Goal: Transaction & Acquisition: Purchase product/service

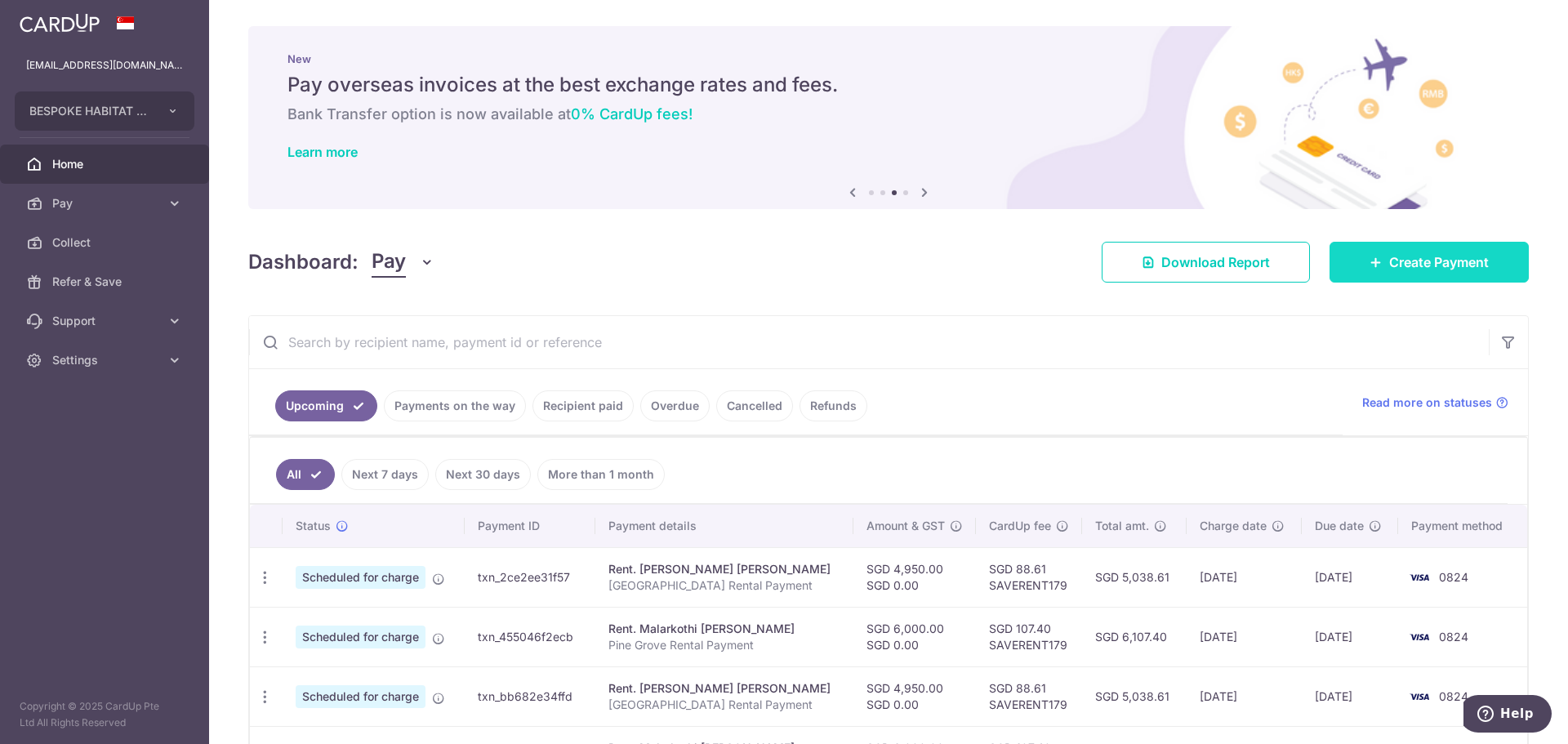
click at [1441, 247] on link "Create Payment" at bounding box center [1429, 262] width 199 height 41
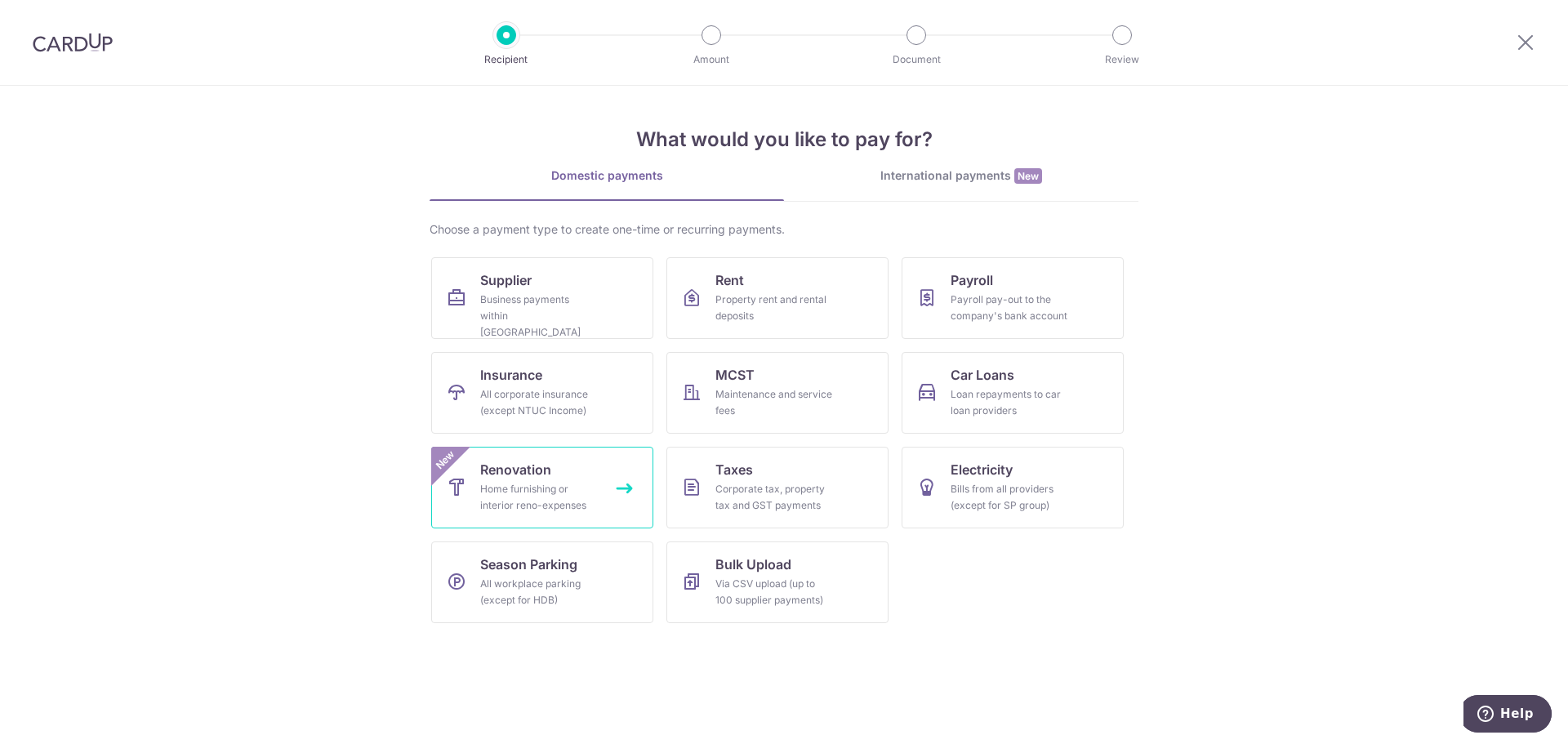
click at [594, 480] on link "Renovation Home furnishing or interior reno-expenses New" at bounding box center [542, 487] width 222 height 82
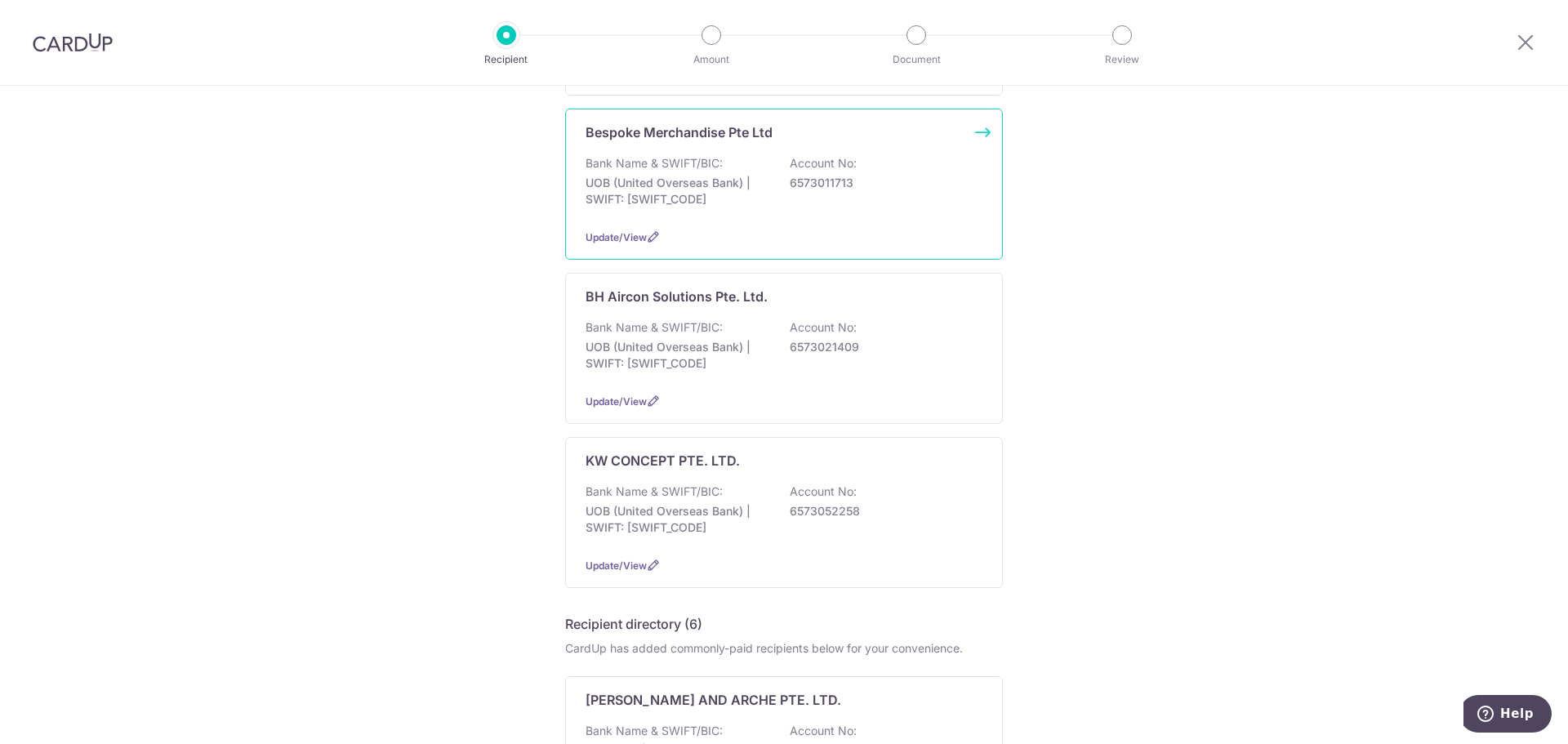
scroll to position [326, 0]
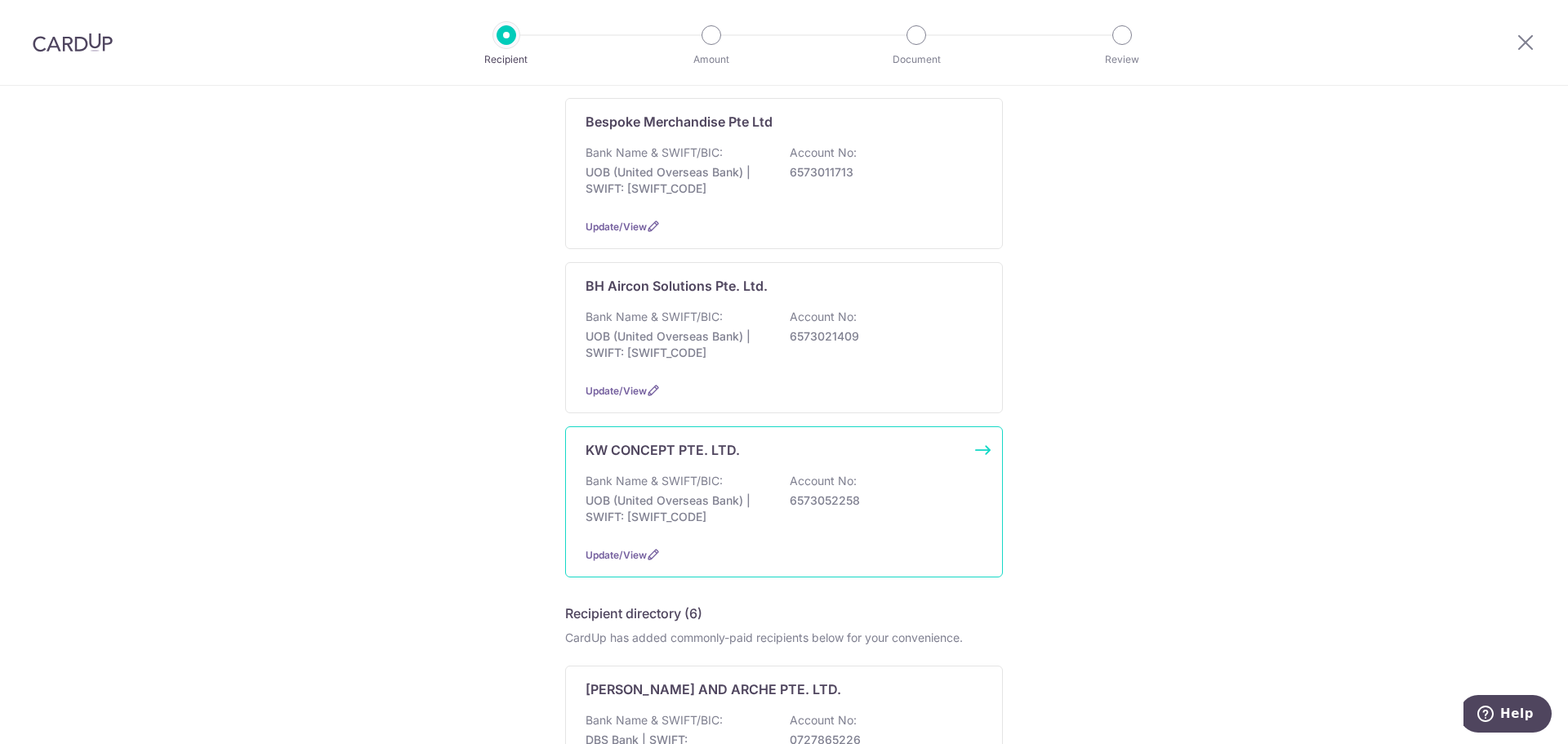
click at [746, 524] on p "UOB (United Overseas Bank) | SWIFT: UOVBSGSGXXX" at bounding box center [677, 508] width 183 height 33
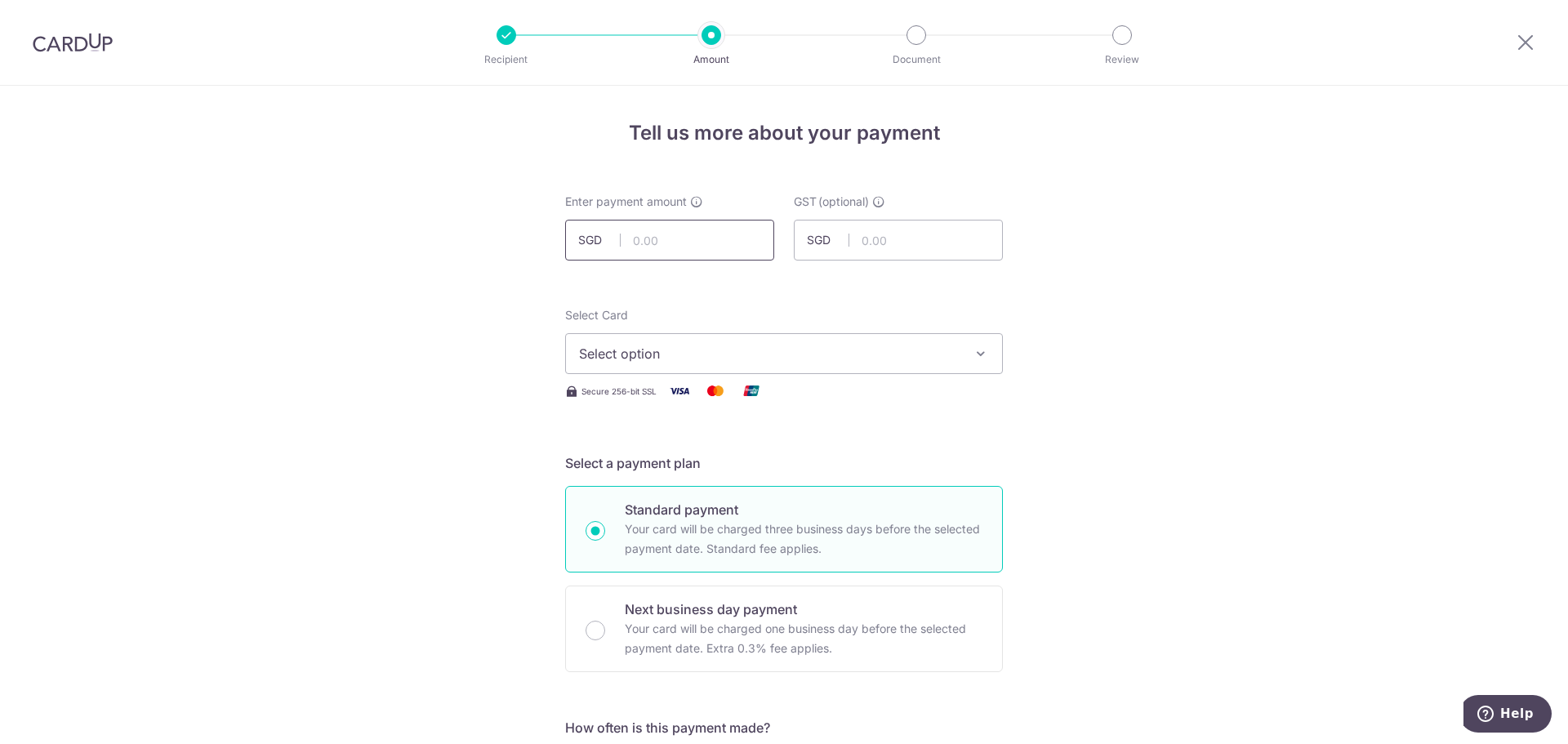
click at [673, 238] on input "text" at bounding box center [669, 240] width 209 height 41
type input "5,304.90"
click at [936, 344] on span "Select option" at bounding box center [769, 354] width 381 height 20
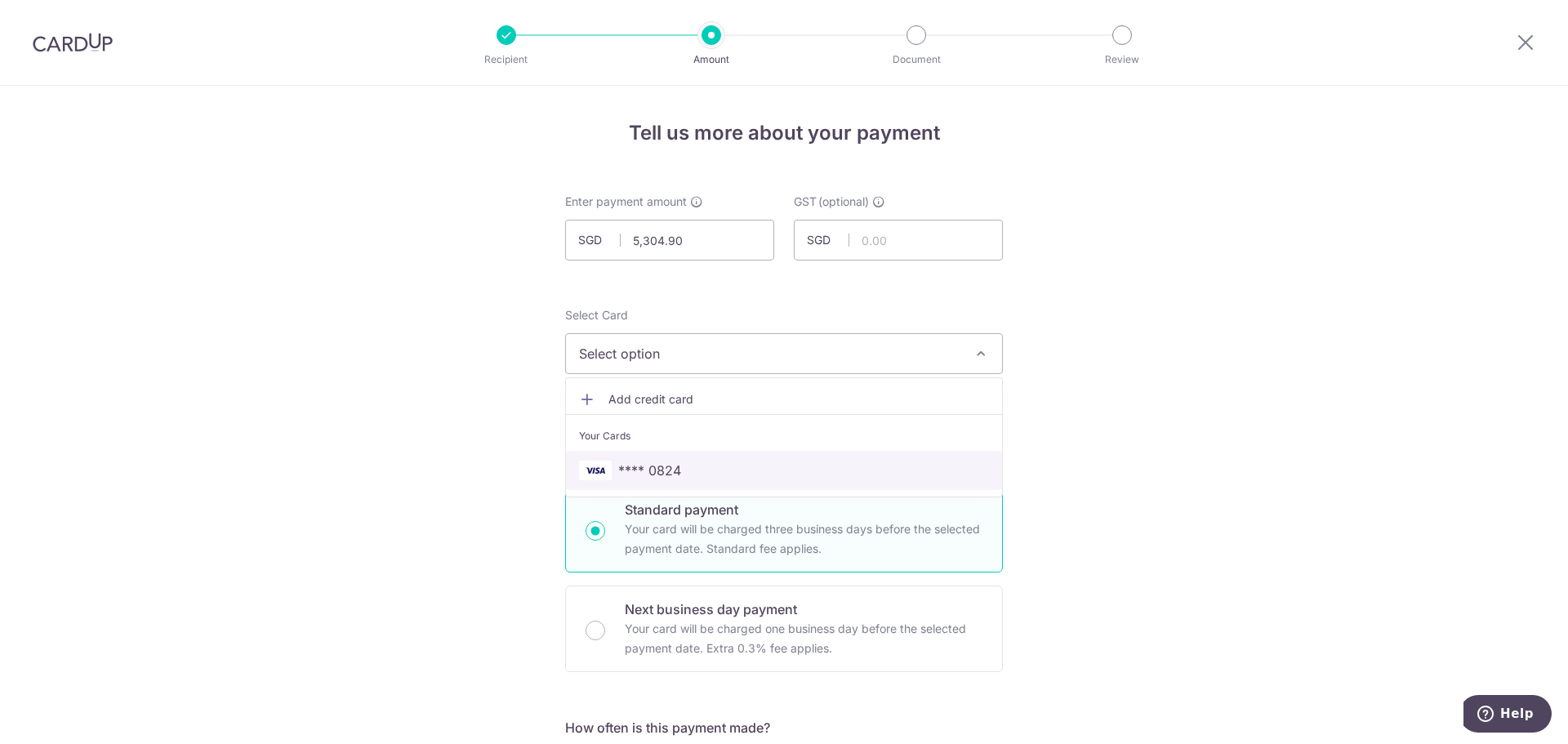
click at [681, 472] on span "**** 0824" at bounding box center [784, 470] width 410 height 20
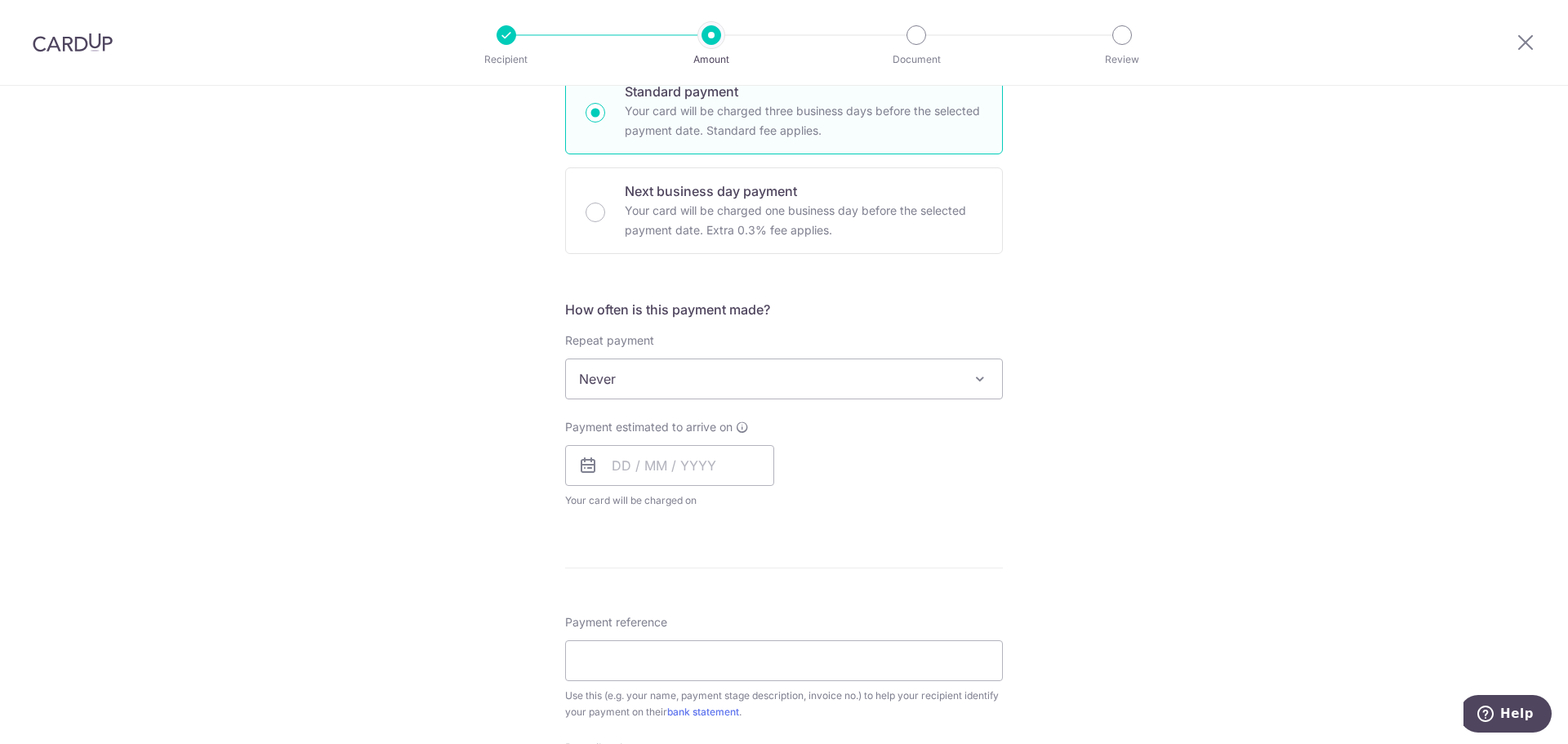
scroll to position [490, 0]
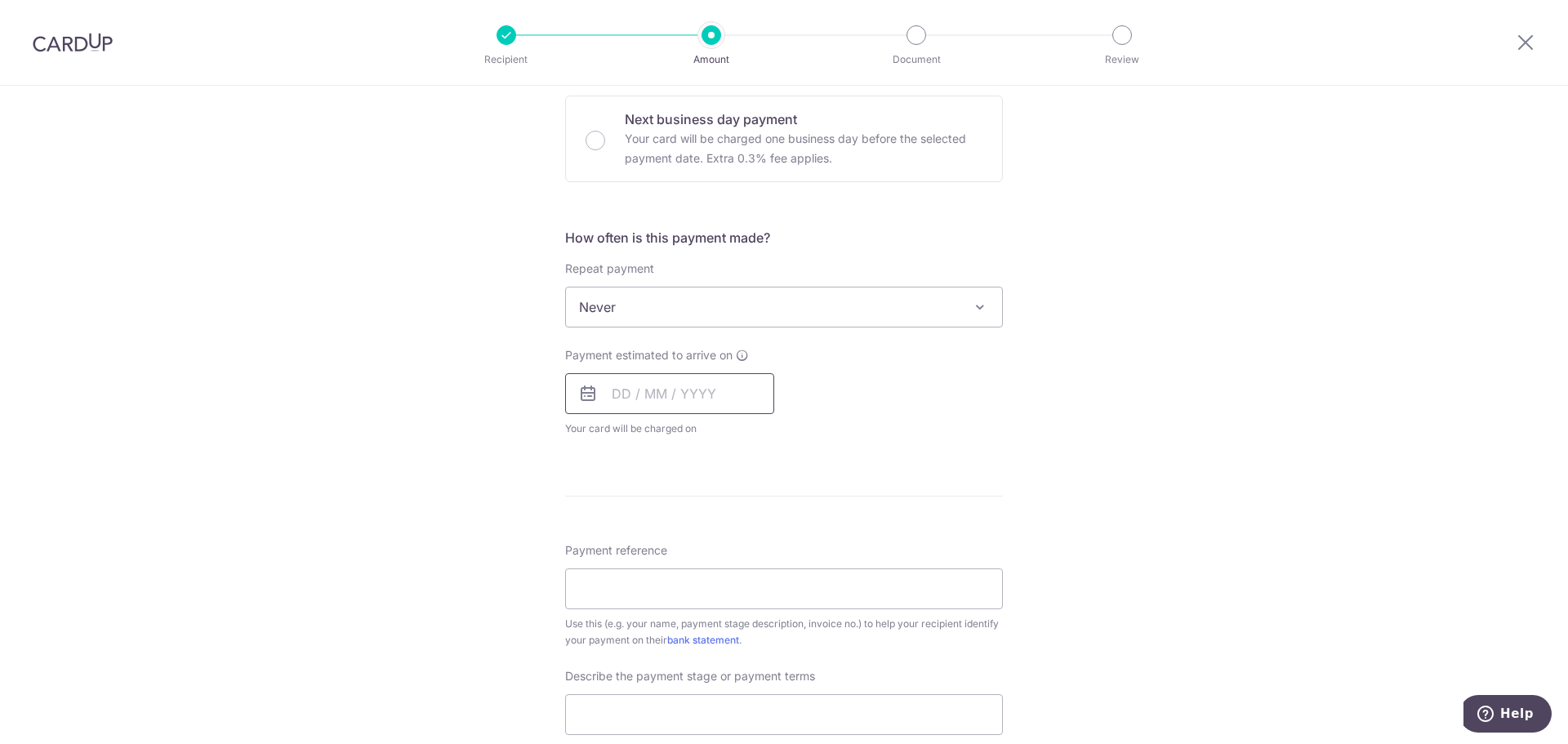
click at [690, 396] on input "text" at bounding box center [669, 393] width 209 height 41
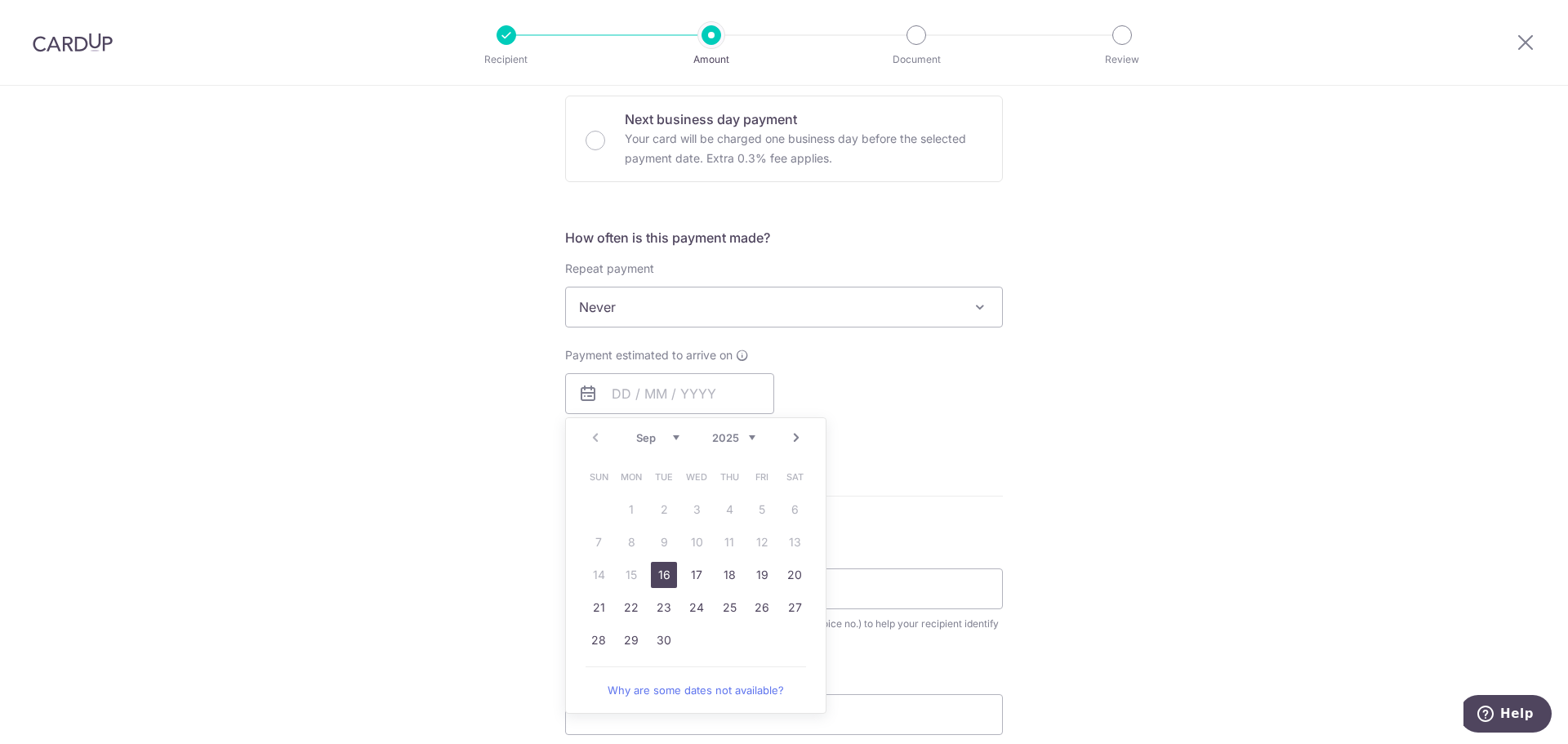
click at [664, 578] on link "16" at bounding box center [663, 575] width 26 height 26
type input "16/09/2025"
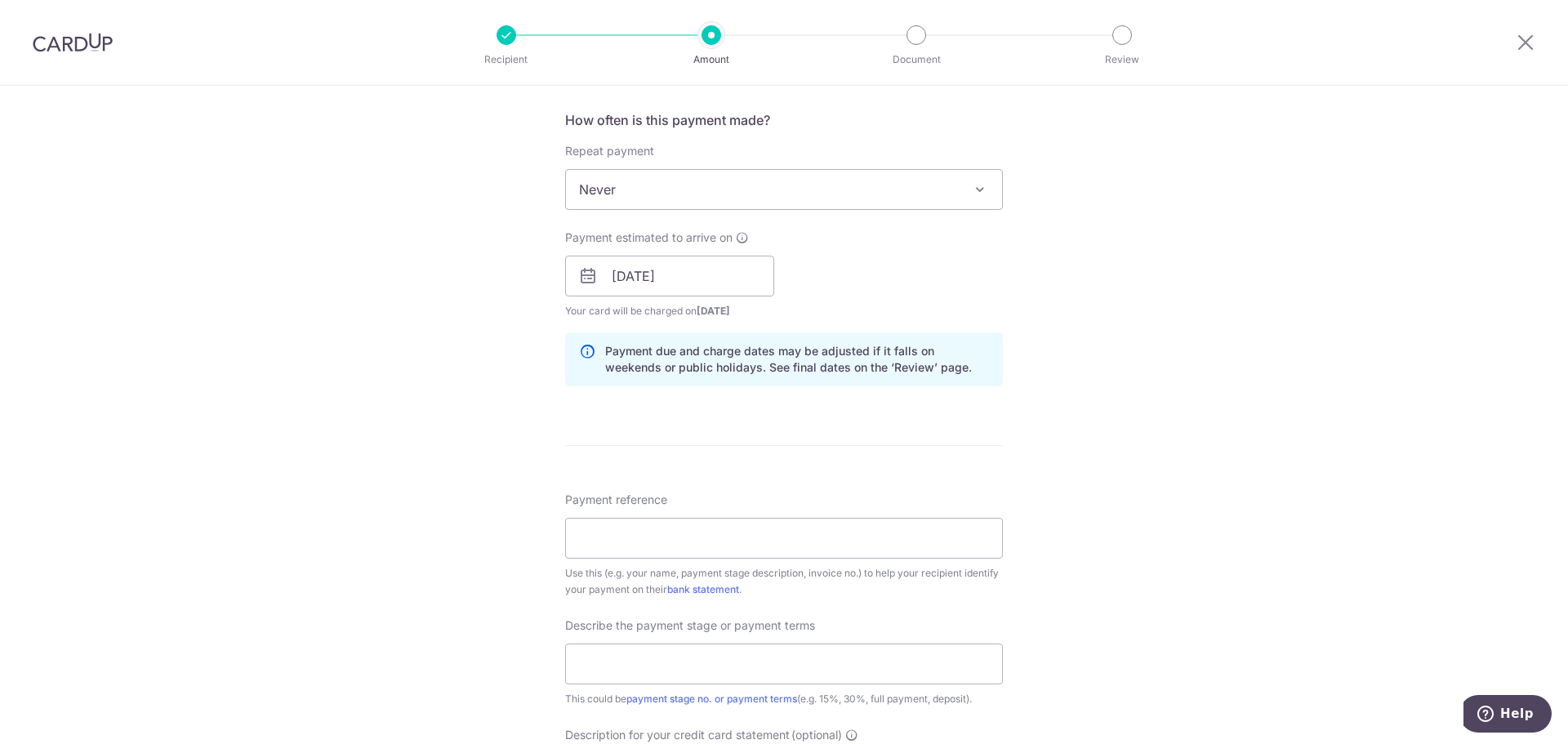
scroll to position [653, 0]
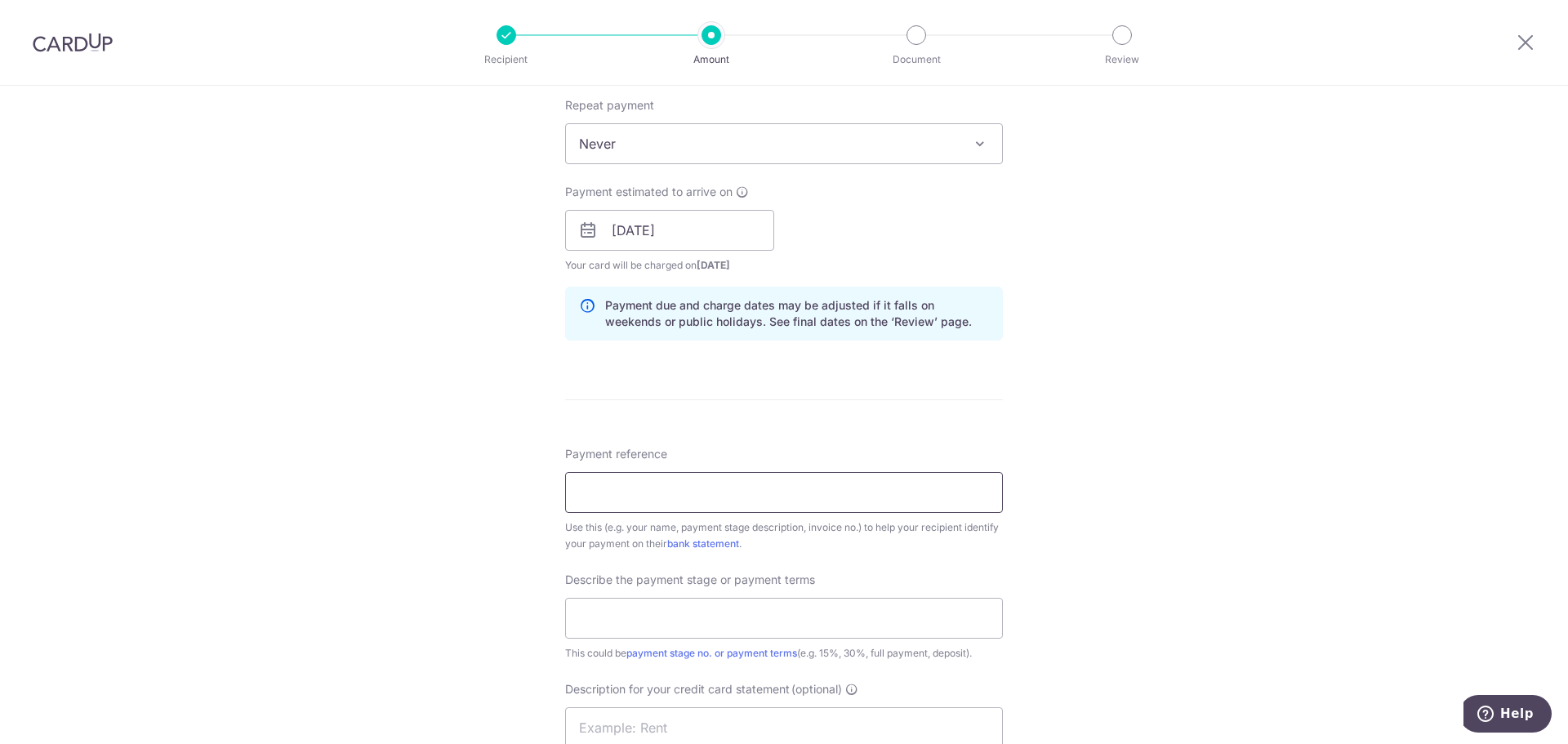
click at [708, 488] on input "Payment reference" at bounding box center [784, 492] width 437 height 41
click at [645, 491] on input "Payment reference" at bounding box center [784, 492] width 437 height 41
paste input "KCO-0520"
type input "KCO-0520"
click at [614, 624] on input "text" at bounding box center [784, 618] width 437 height 41
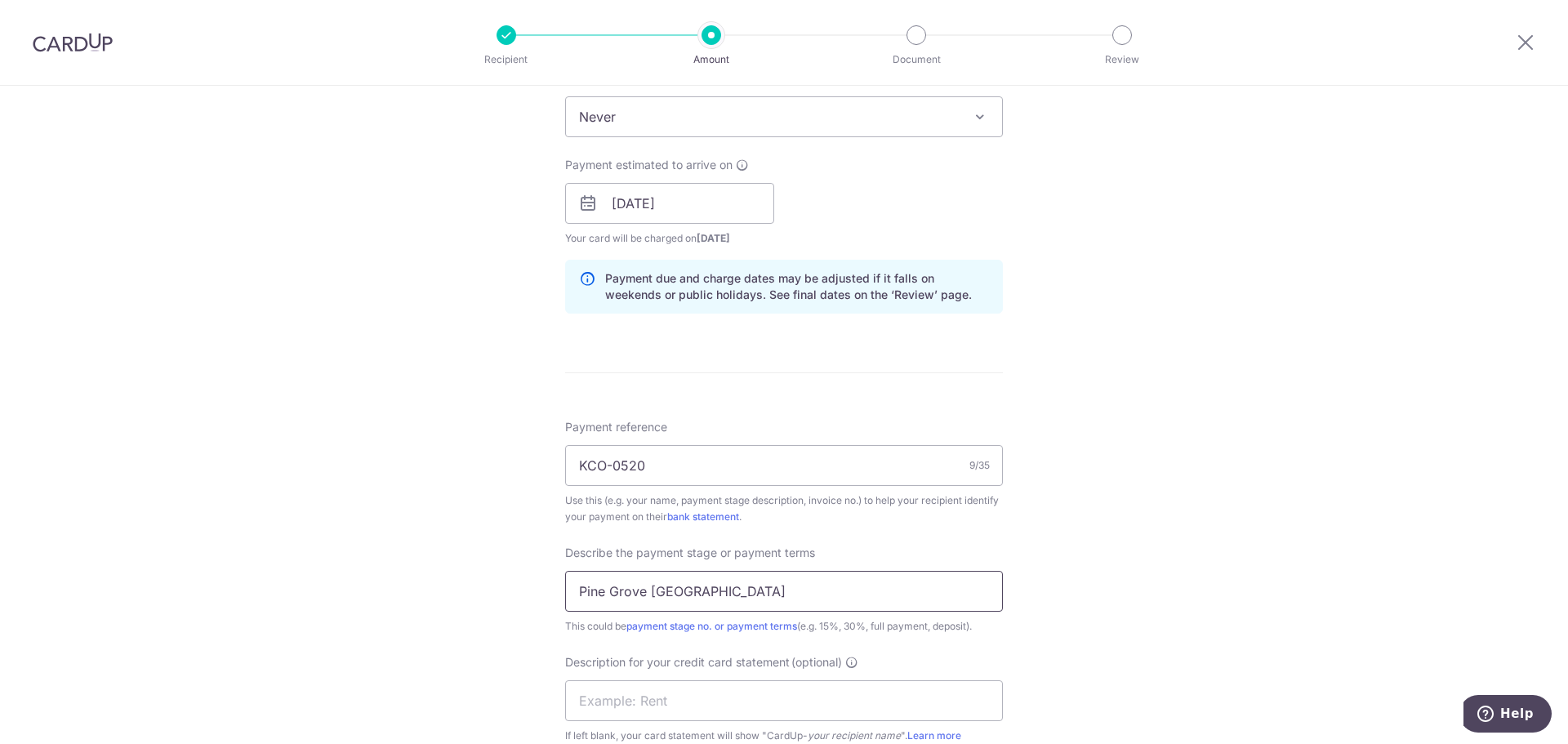
scroll to position [817, 0]
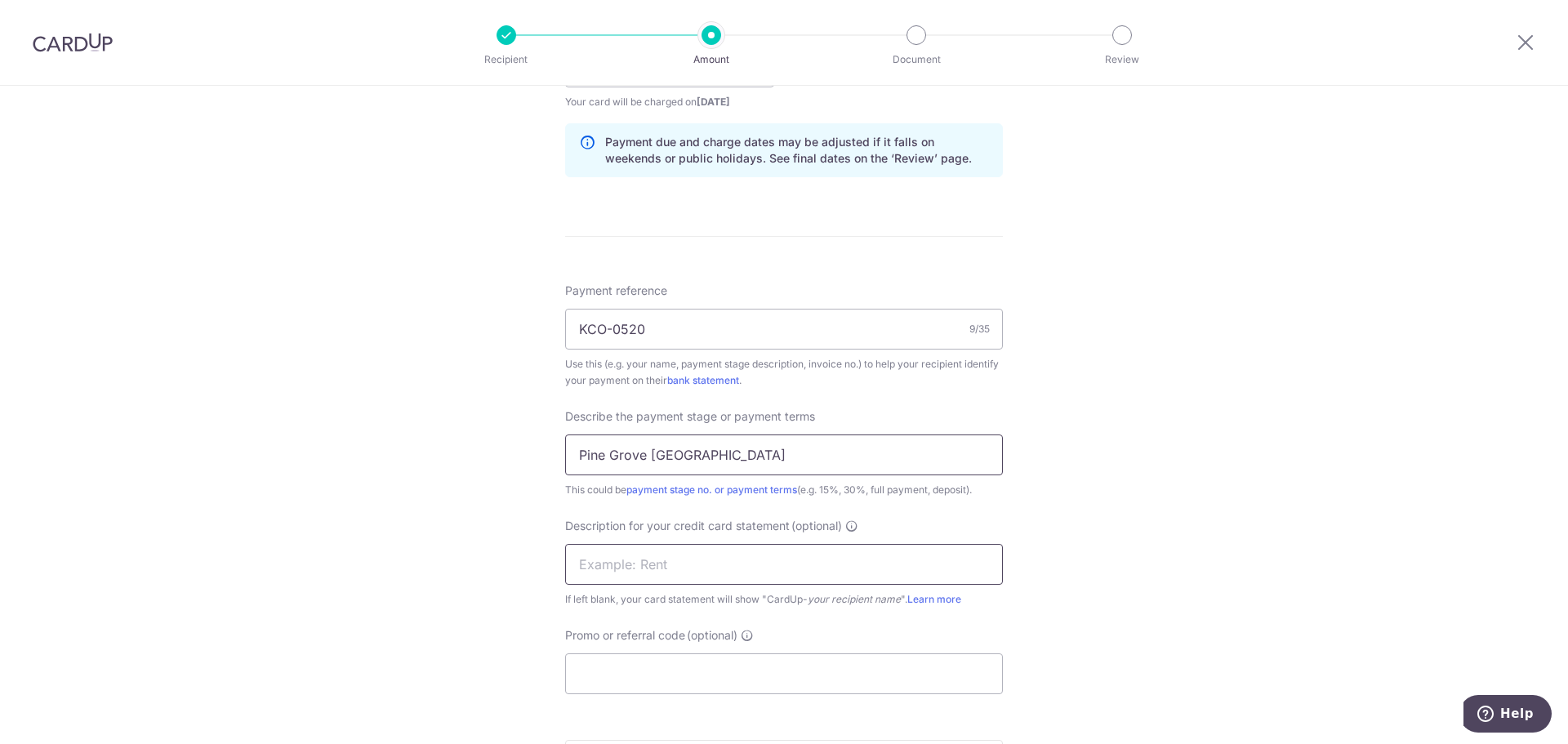
type input "Pine Grove Reno"
click at [739, 562] on input "text" at bounding box center [784, 564] width 437 height 41
type input "Pine Grove Reno"
click at [655, 670] on input "Promo or referral code (optional)" at bounding box center [784, 673] width 437 height 41
paste input "BOFF185"
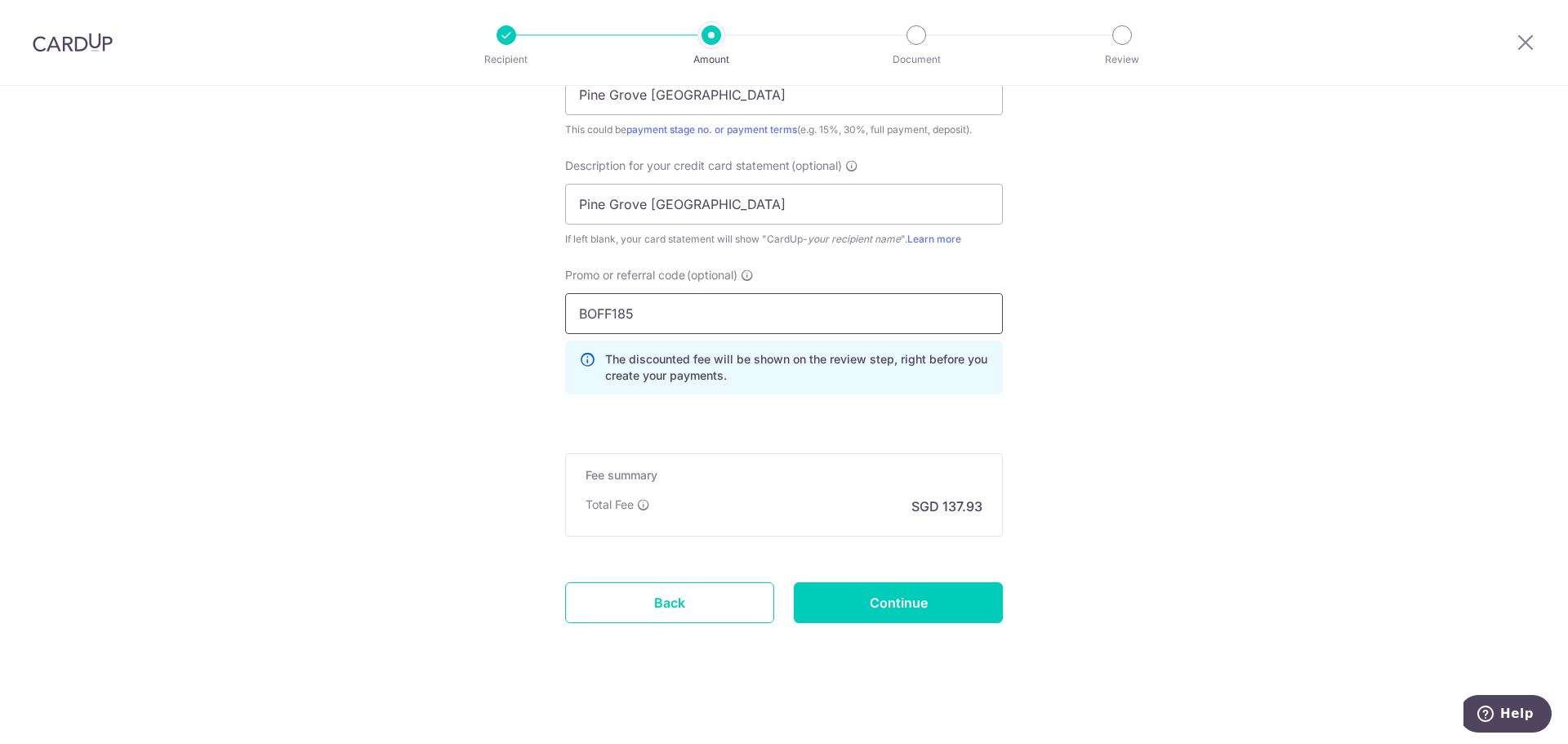
scroll to position [1179, 0]
type input "BOFF185"
click at [897, 592] on input "Continue" at bounding box center [898, 601] width 209 height 41
type input "Create Schedule"
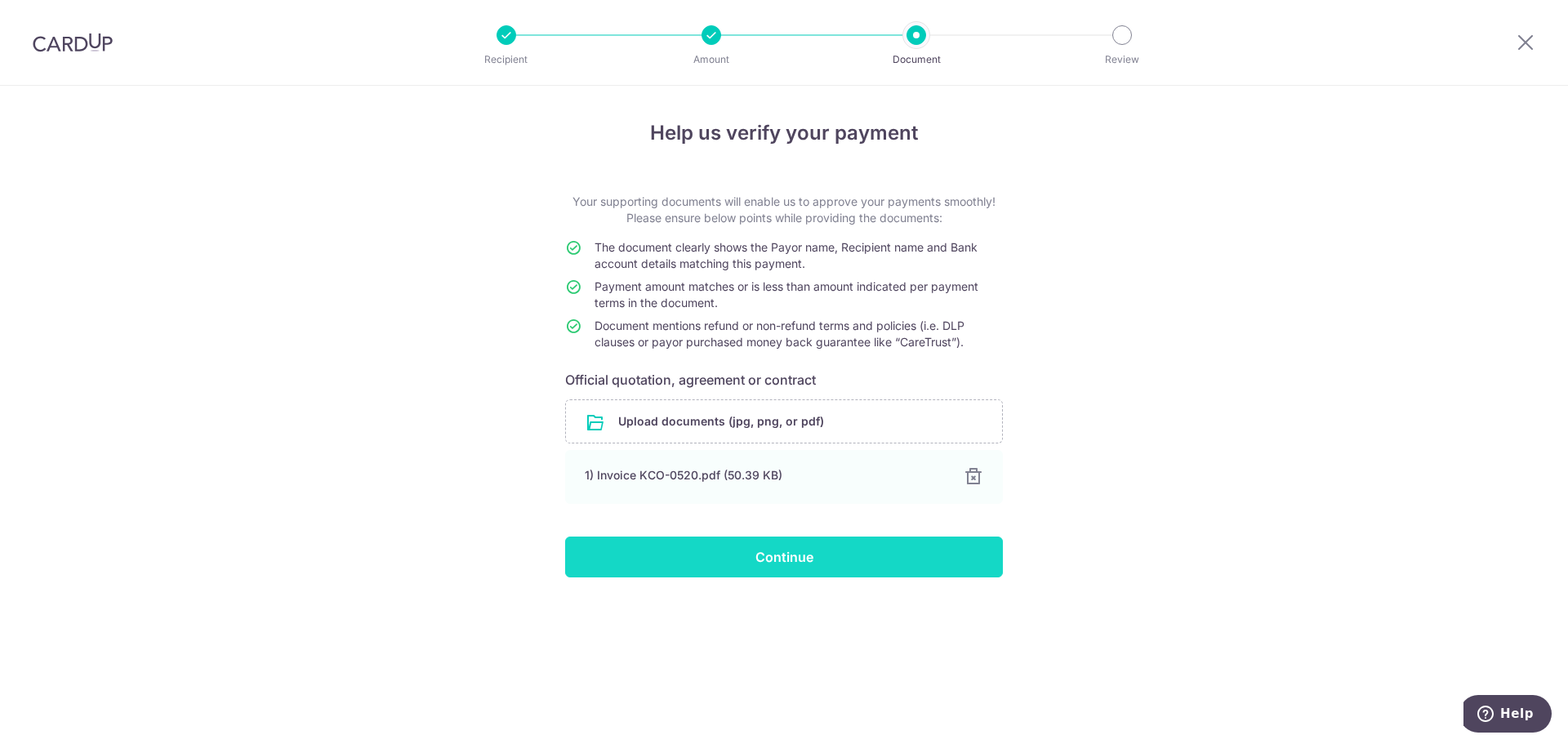
click at [880, 556] on input "Continue" at bounding box center [784, 557] width 437 height 41
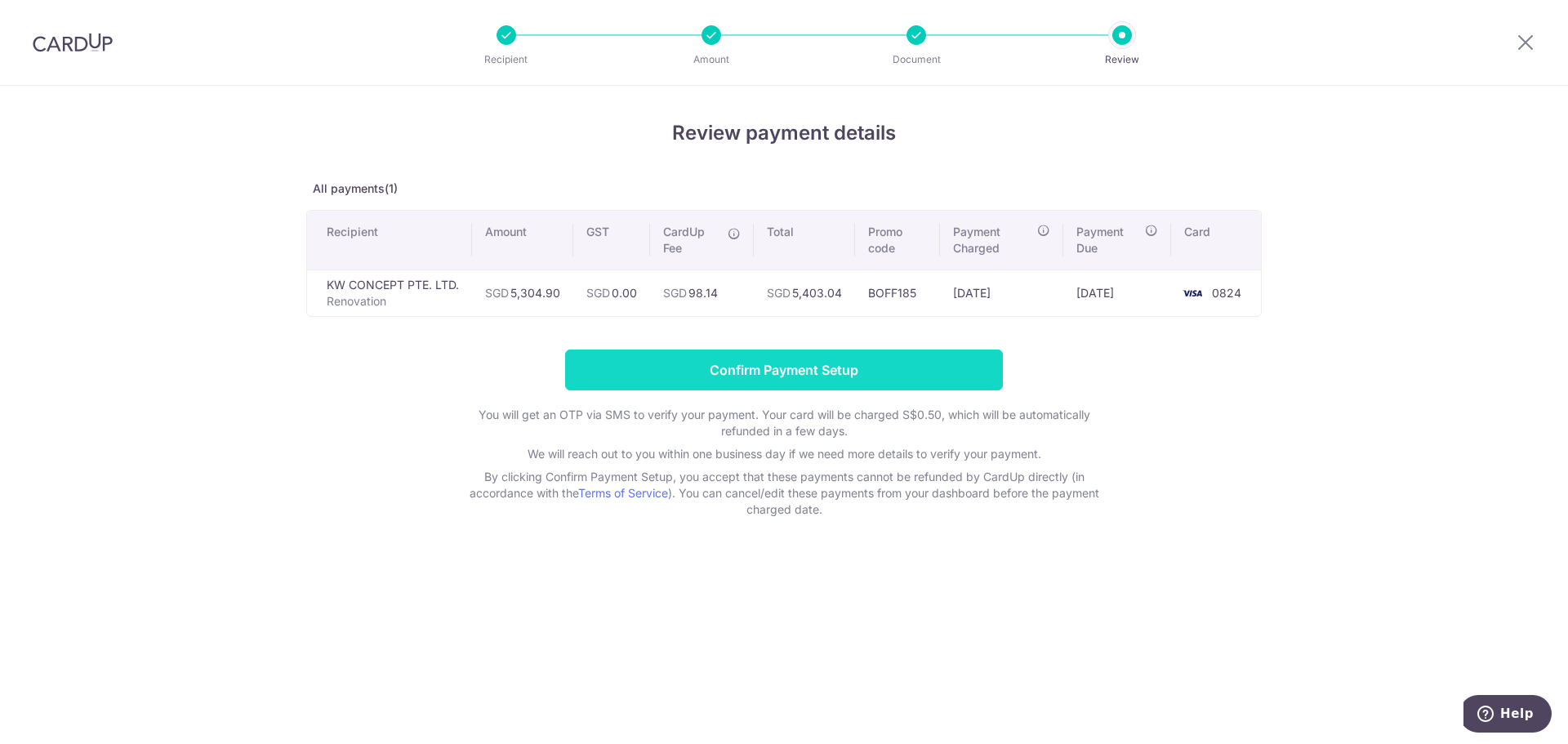
click at [856, 372] on input "Confirm Payment Setup" at bounding box center [784, 369] width 437 height 41
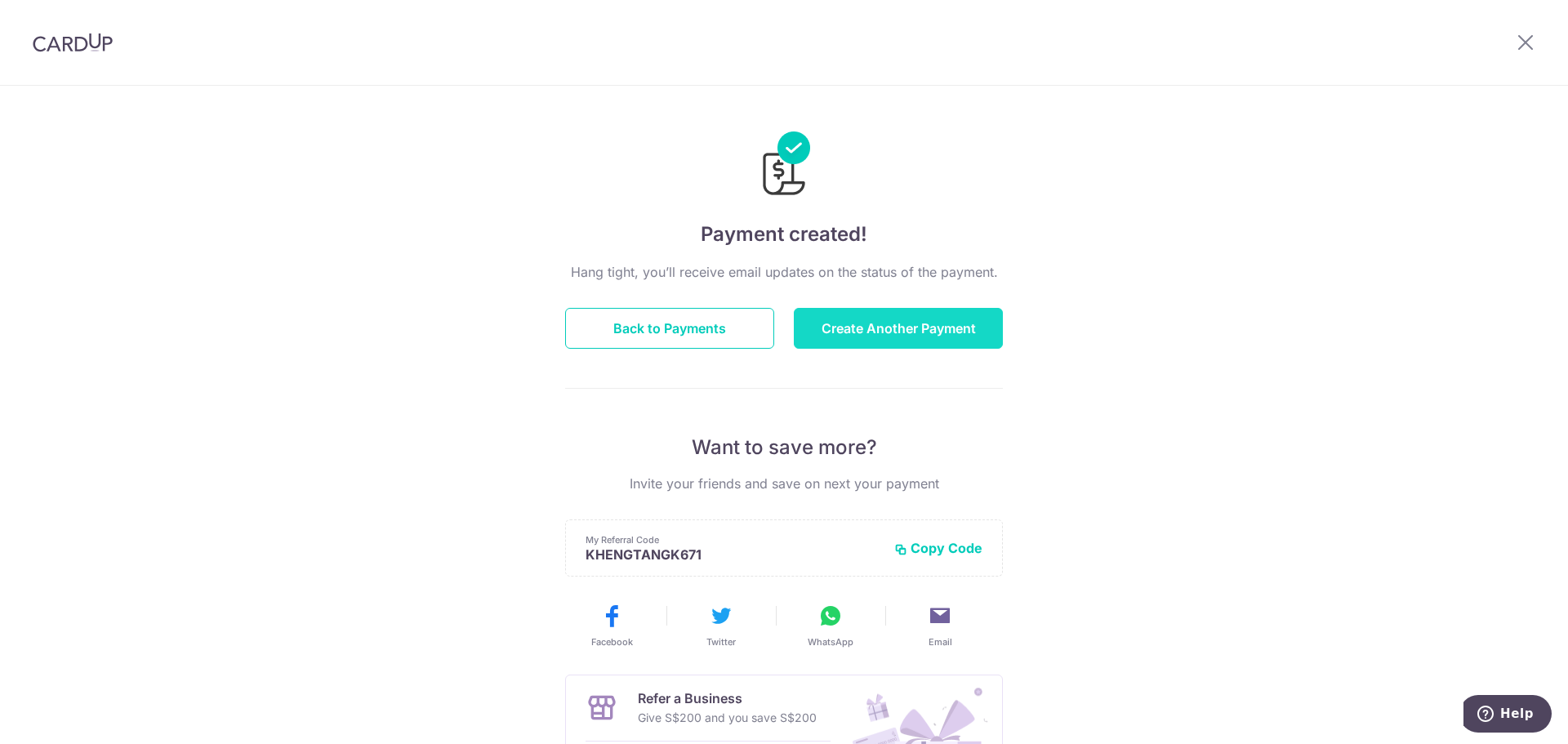
click at [934, 327] on button "Create Another Payment" at bounding box center [898, 328] width 209 height 41
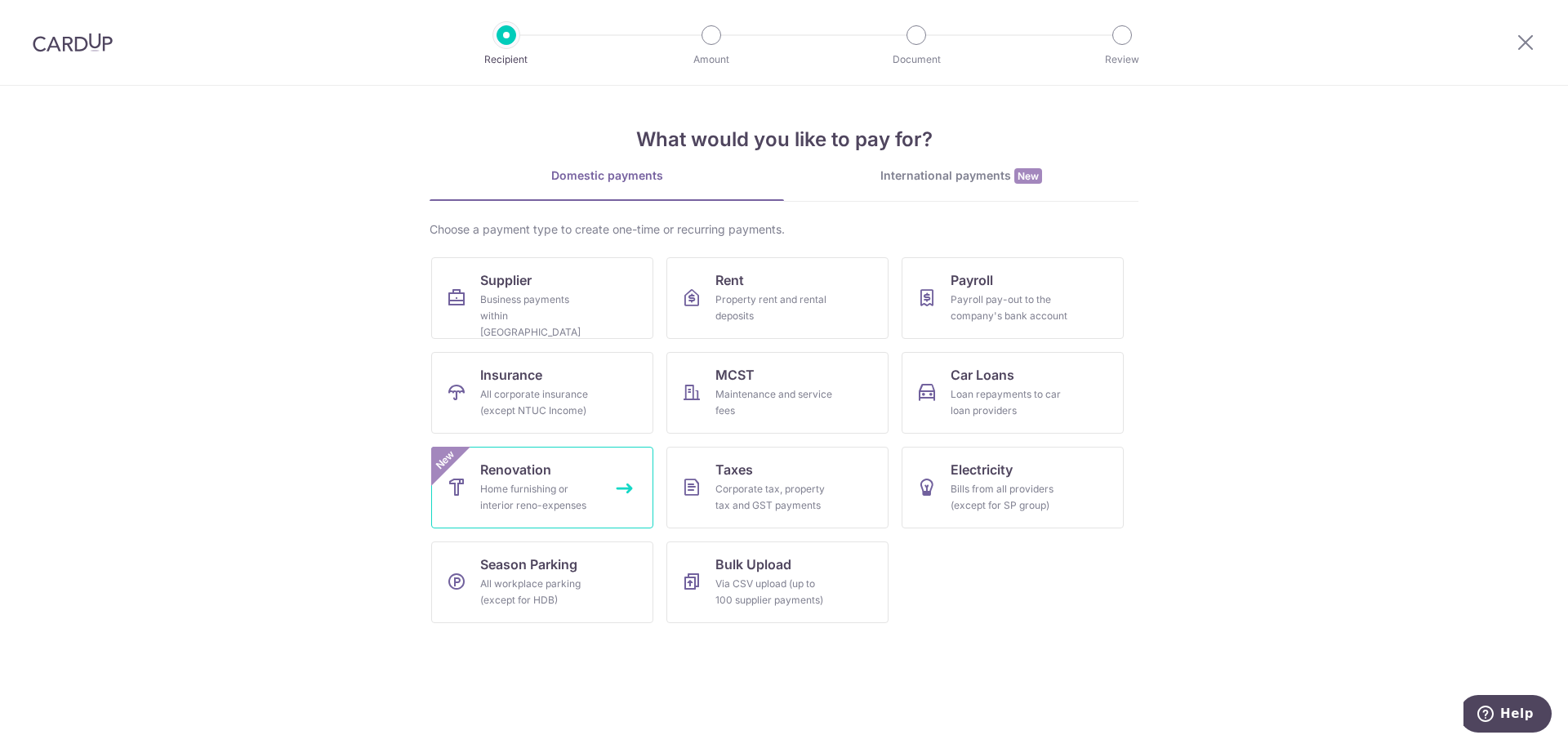
click at [577, 477] on link "Renovation Home furnishing or interior reno-expenses New" at bounding box center [542, 487] width 222 height 82
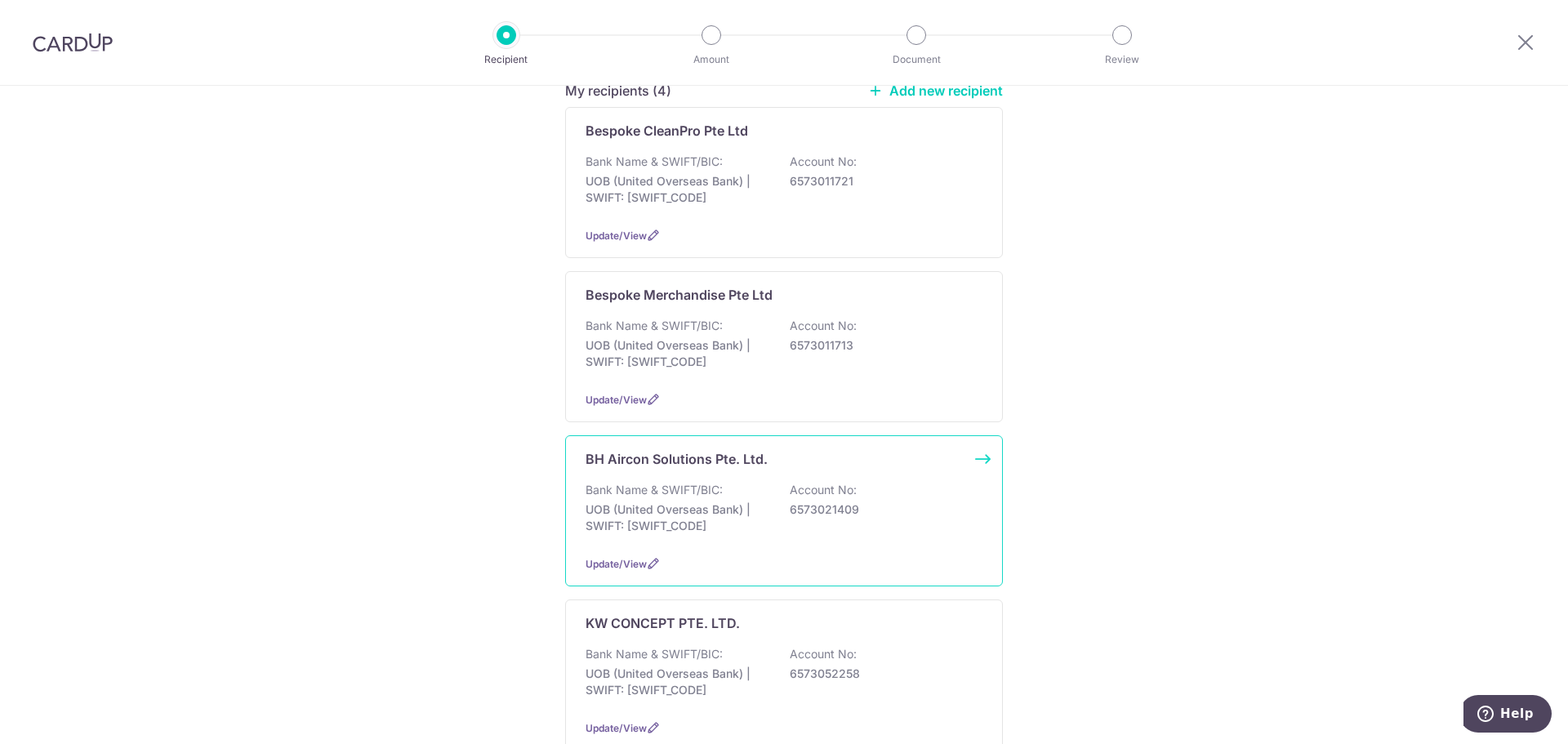
scroll to position [163, 0]
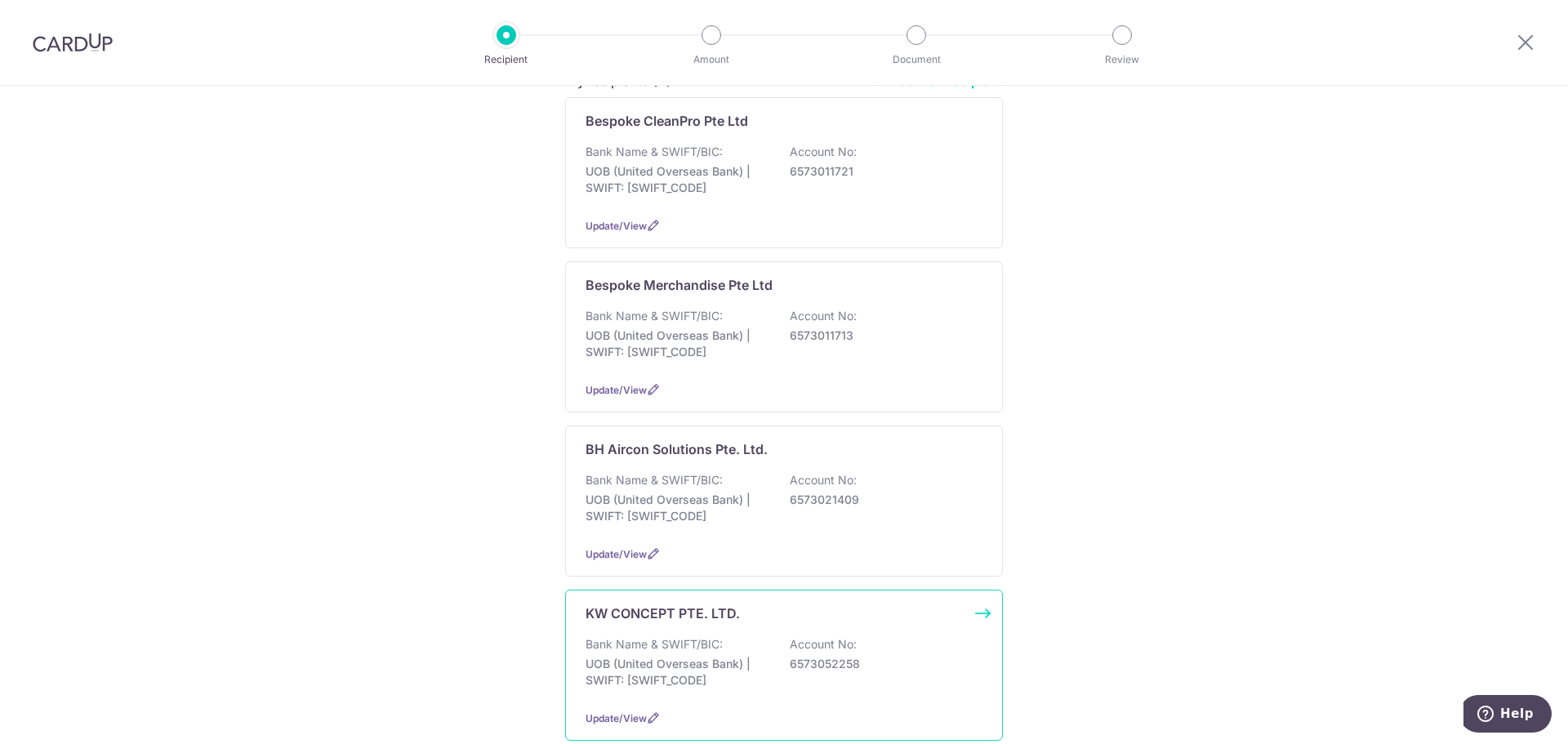
click at [783, 651] on div "Bank Name & SWIFT/BIC: UOB (United Overseas Bank) | SWIFT: UOVBSGSGXXX Account …" at bounding box center [784, 666] width 397 height 61
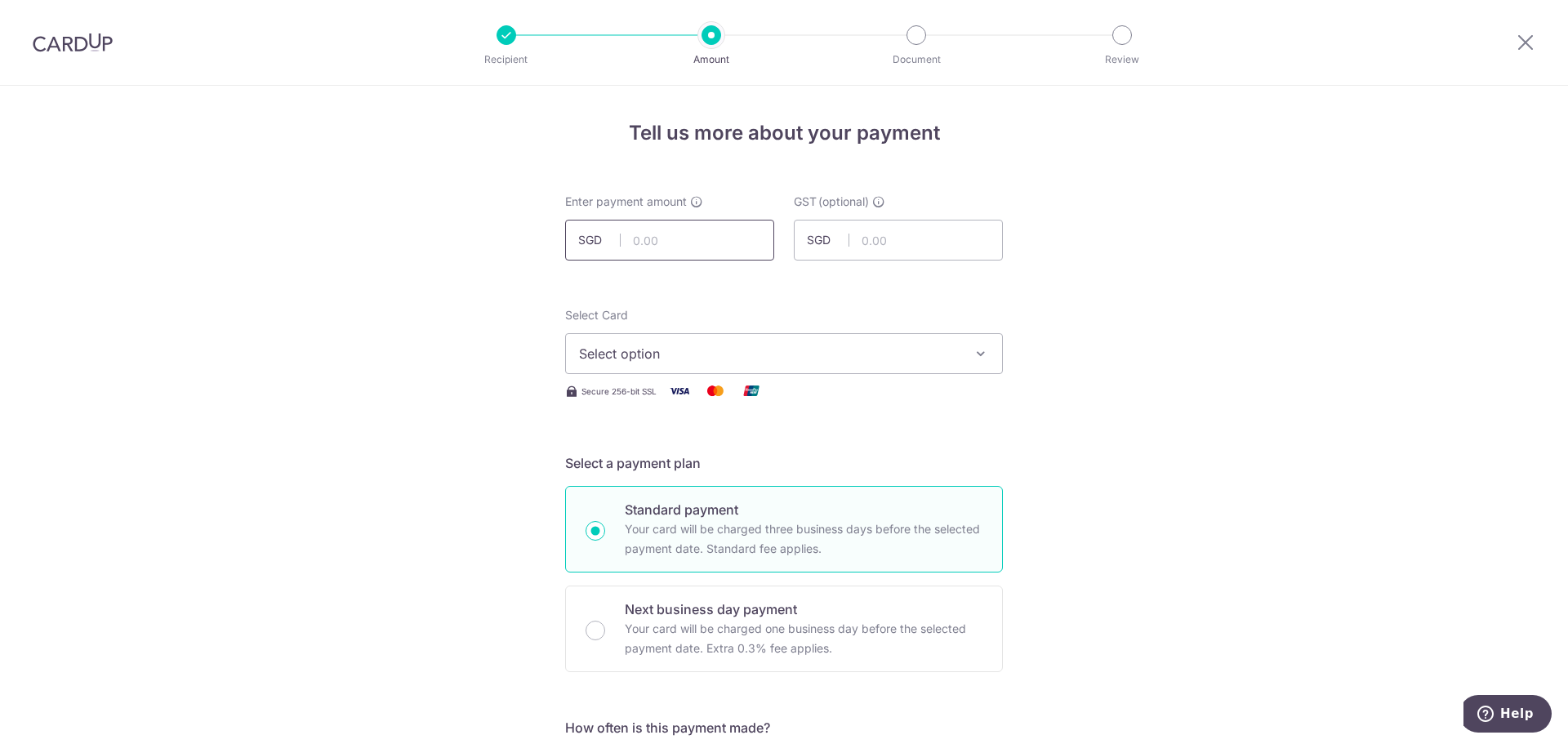
click at [674, 238] on input "text" at bounding box center [669, 240] width 209 height 41
type input "2,105.90"
click at [784, 356] on span "Select option" at bounding box center [769, 354] width 381 height 20
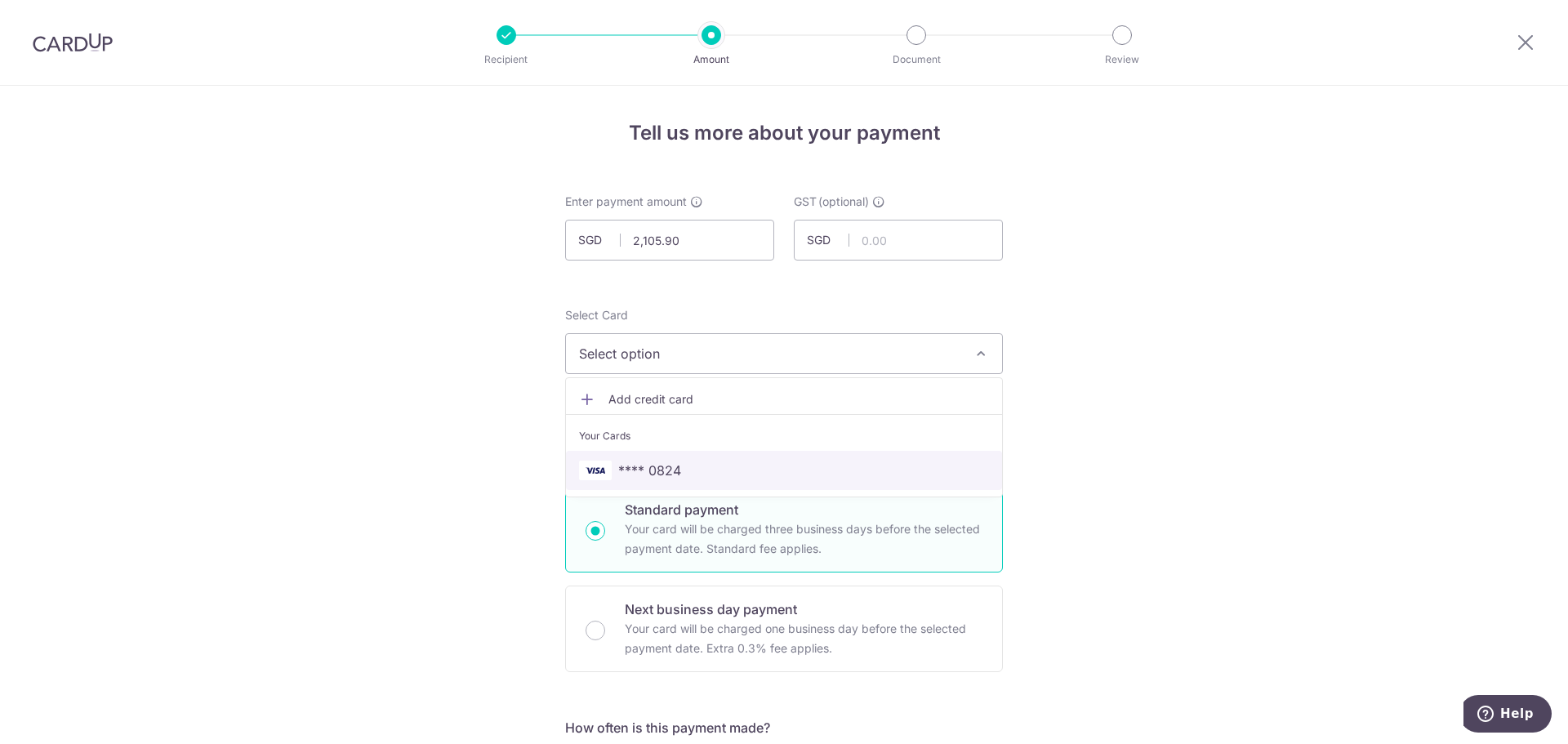
click at [692, 468] on span "**** 0824" at bounding box center [784, 470] width 410 height 20
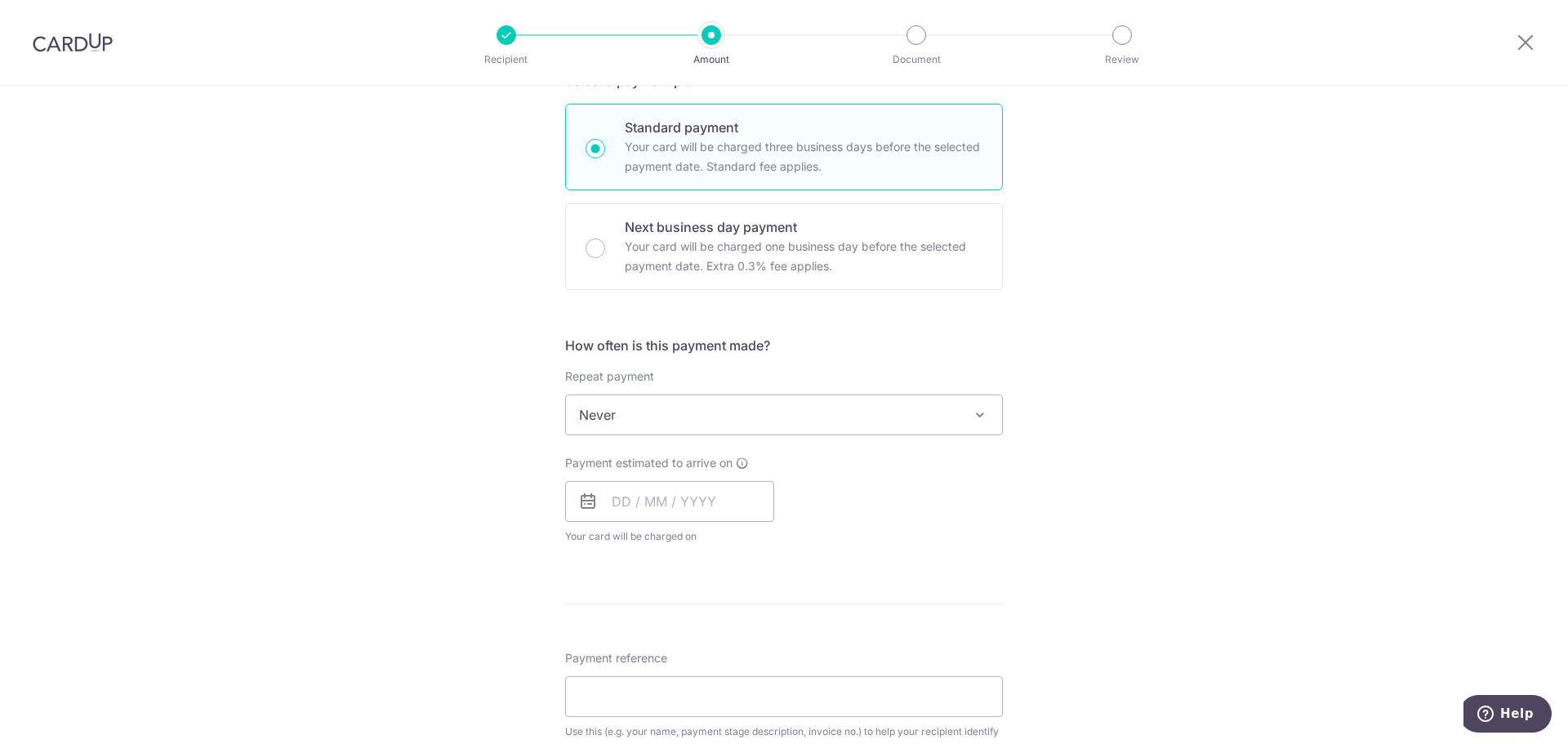
scroll to position [409, 0]
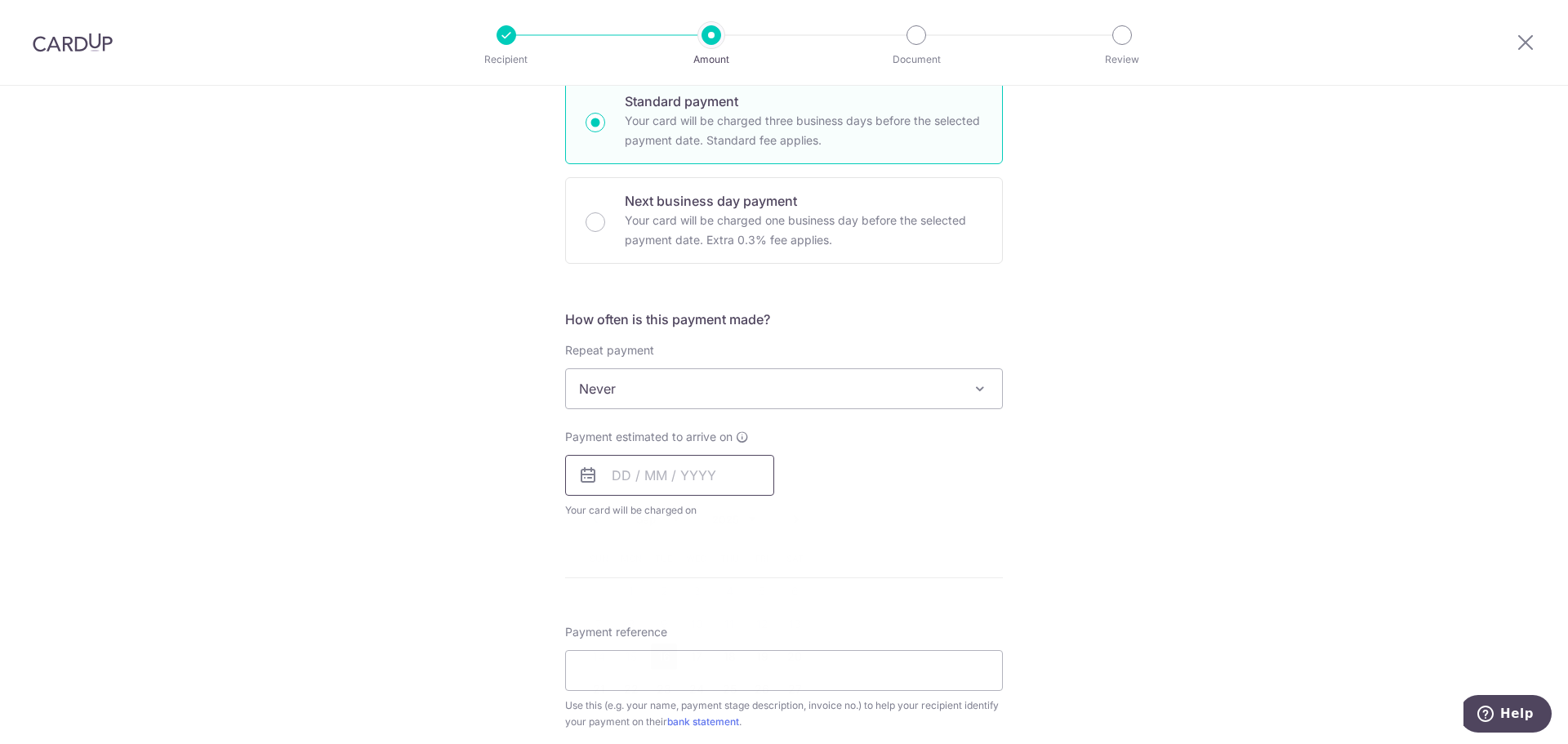
click at [671, 469] on input "text" at bounding box center [669, 474] width 209 height 41
drag, startPoint x: 666, startPoint y: 655, endPoint x: 847, endPoint y: 541, distance: 213.9
click at [666, 655] on link "16" at bounding box center [663, 656] width 26 height 26
type input "[DATE]"
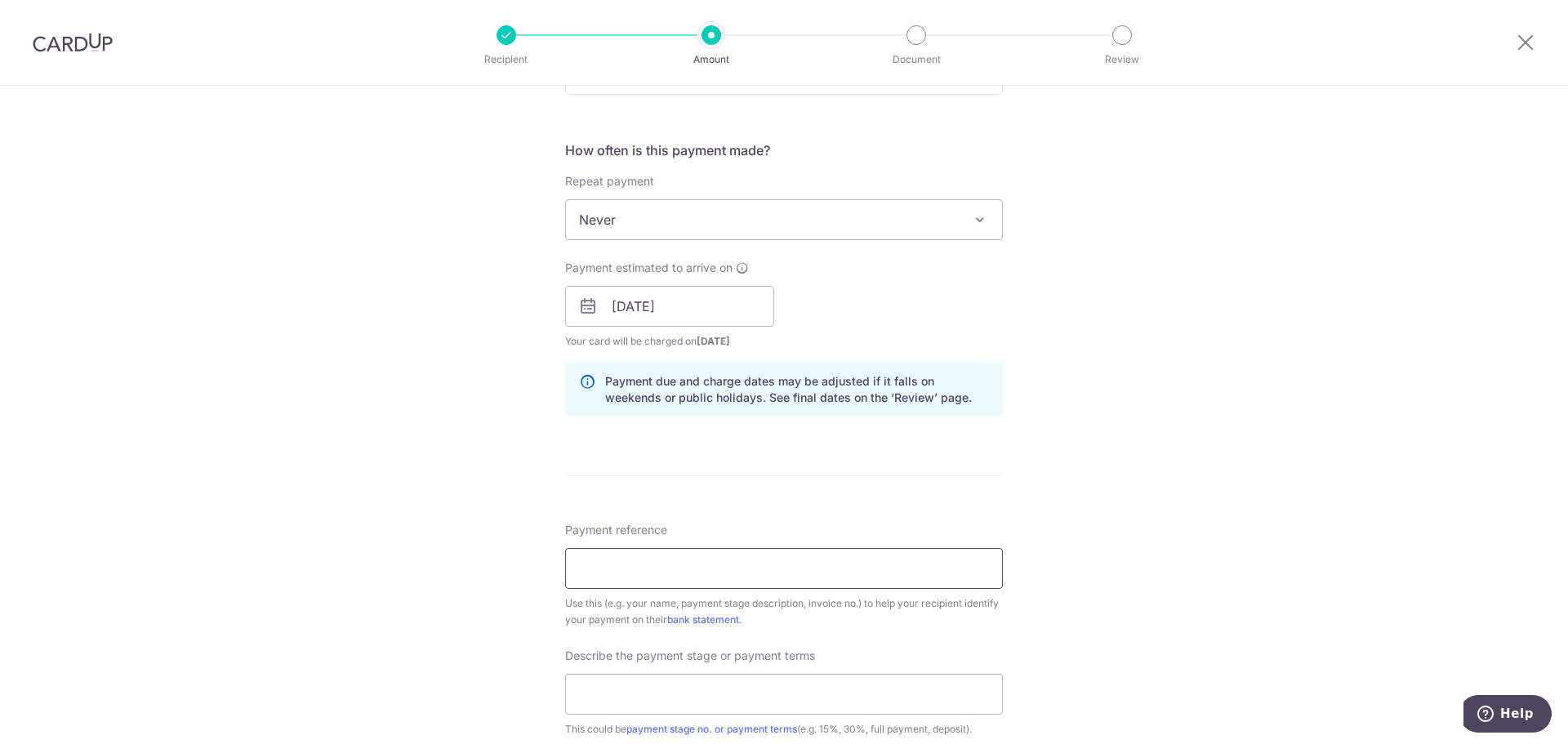
scroll to position [653, 0]
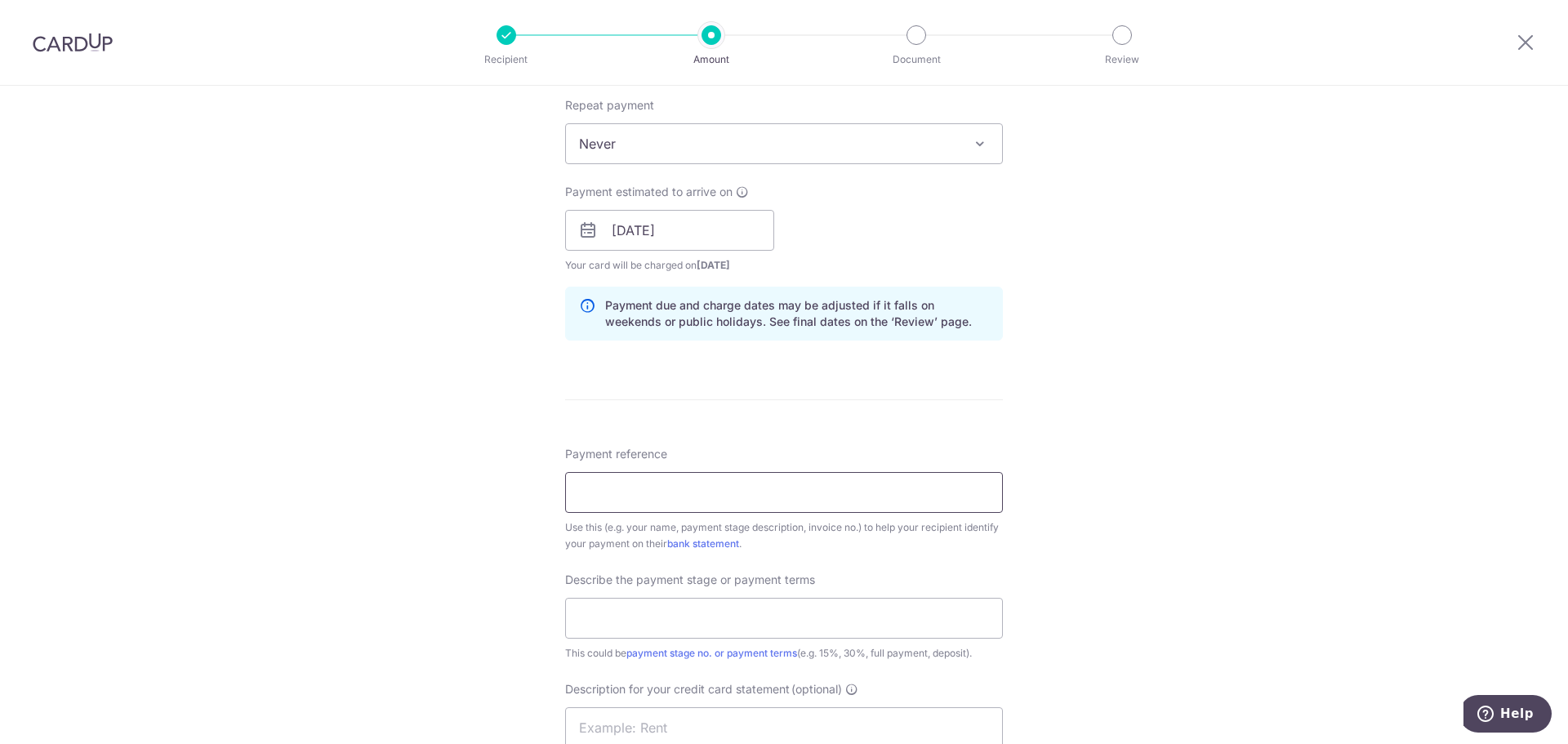
click at [731, 484] on input "Payment reference" at bounding box center [784, 492] width 437 height 41
paste input "KCO-0521"
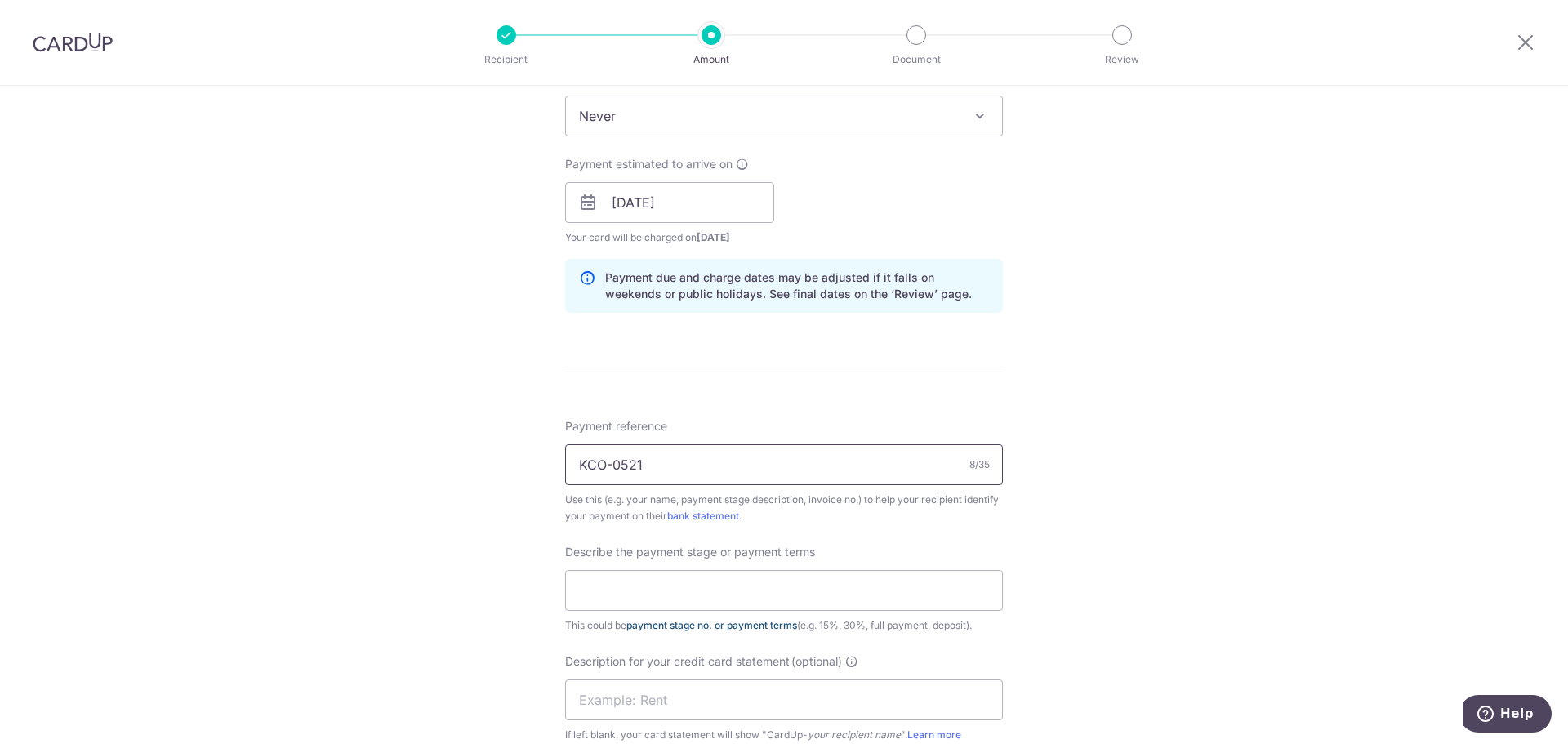
scroll to position [817, 0]
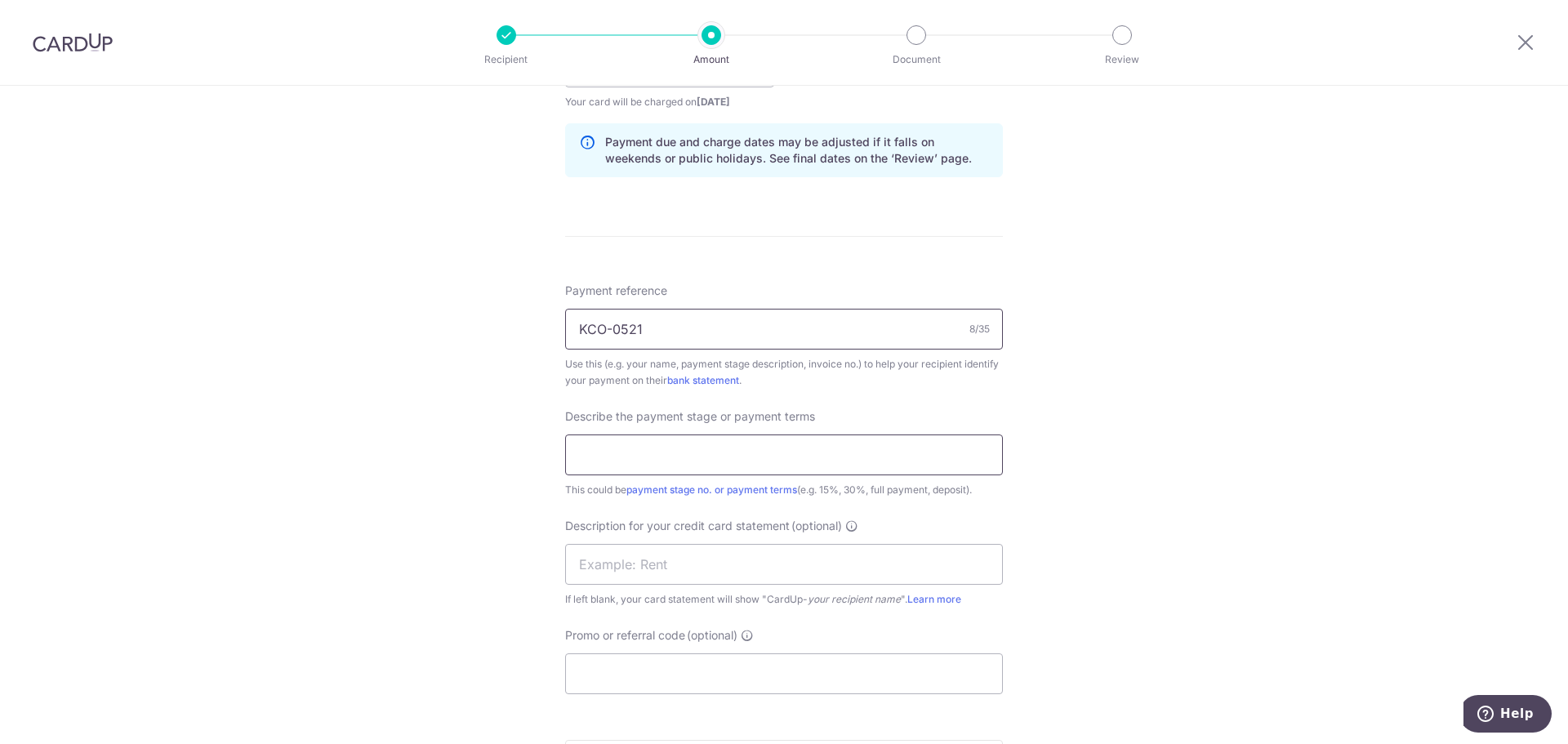
type input "KCO-0521"
click at [722, 460] on input "text" at bounding box center [784, 455] width 437 height 41
type input "East Meadows Reno"
paste input "East Meadows Re"
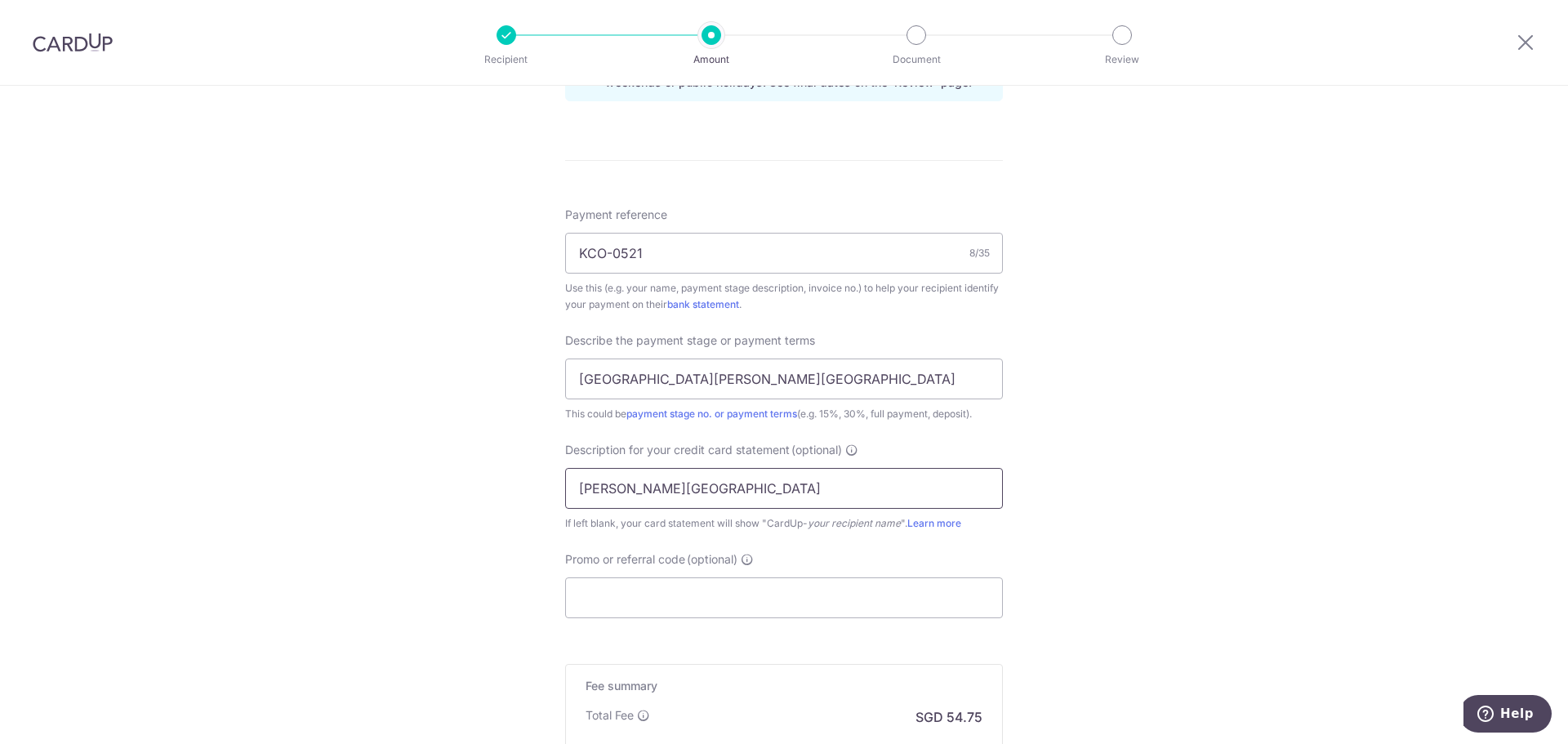
scroll to position [898, 0]
type input "EM Reno"
click at [681, 590] on input "Promo or referral code (optional)" at bounding box center [784, 592] width 437 height 41
paste input "BOFF185"
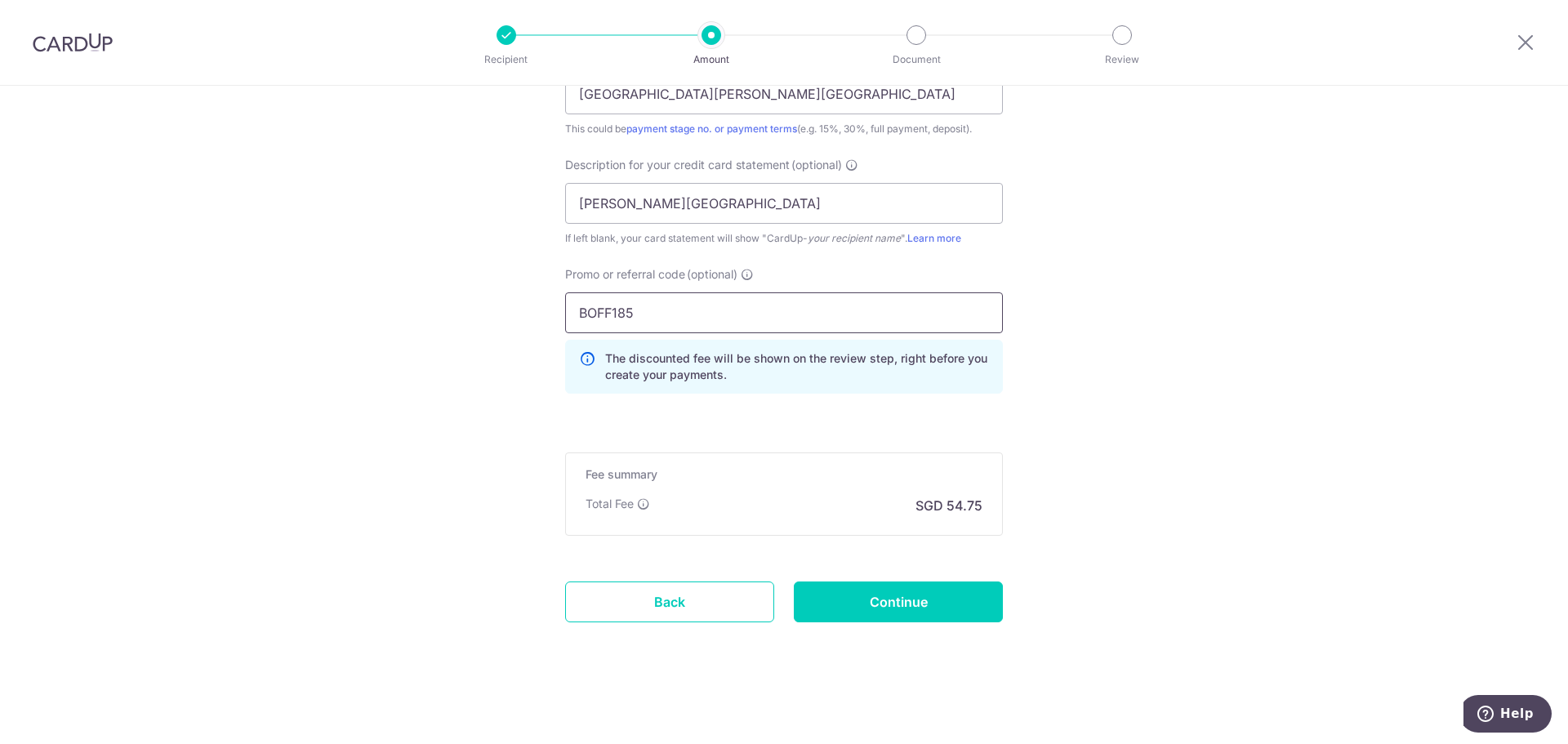
scroll to position [1179, 0]
type input "BOFF185"
click at [907, 594] on input "Continue" at bounding box center [898, 601] width 209 height 41
type input "Create Schedule"
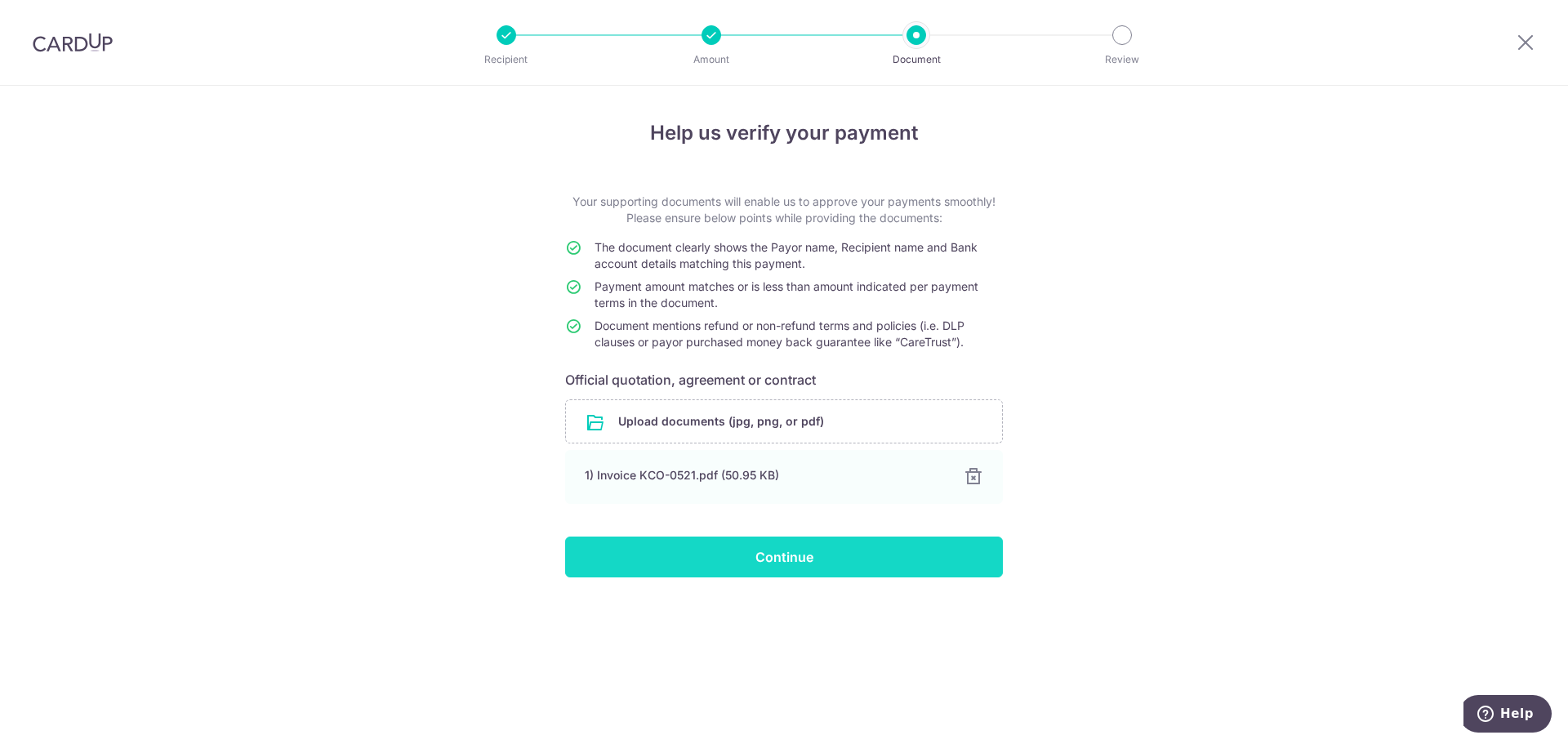
click at [846, 546] on input "Continue" at bounding box center [784, 557] width 437 height 41
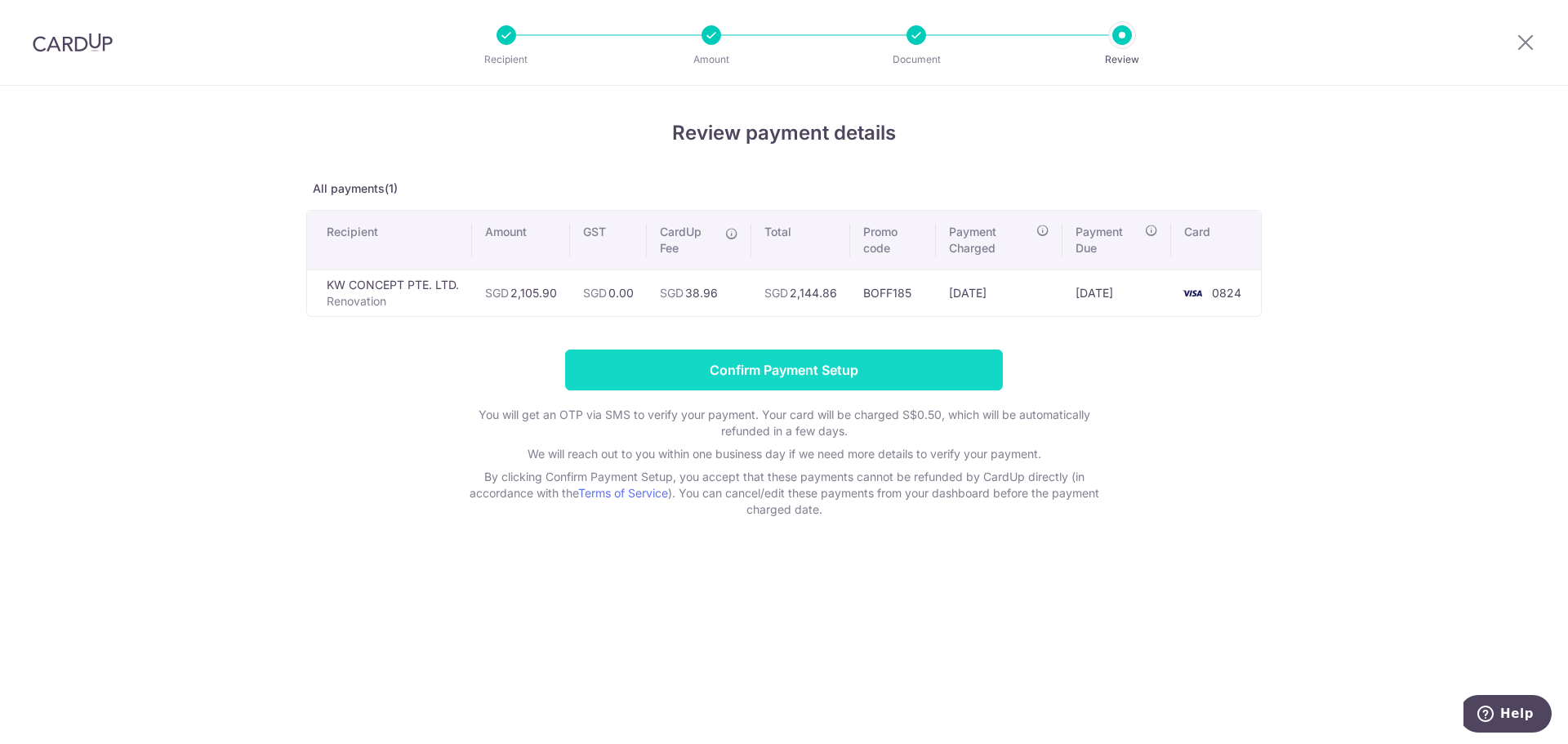
click at [783, 362] on input "Confirm Payment Setup" at bounding box center [784, 369] width 437 height 41
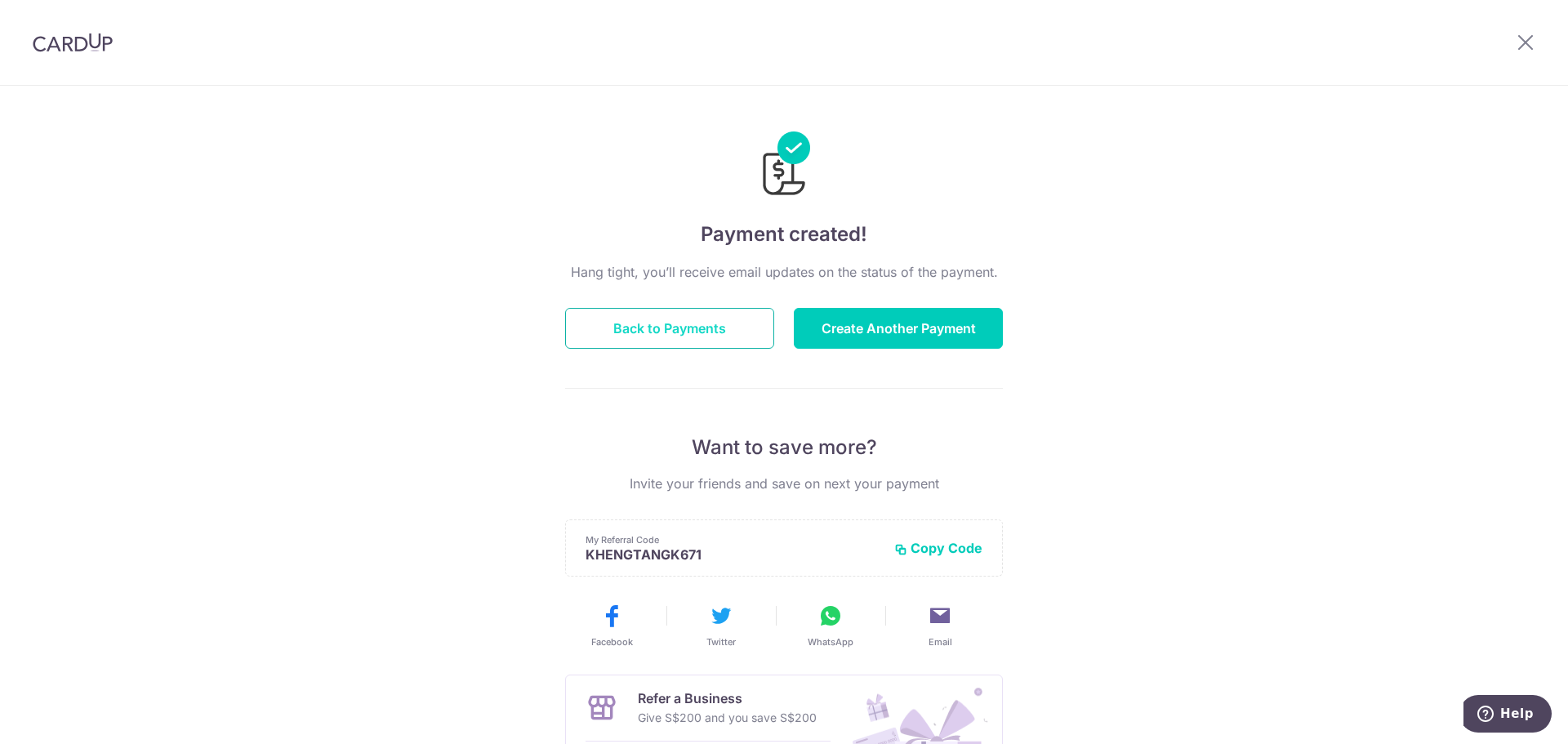
click at [591, 311] on button "Back to Payments" at bounding box center [669, 328] width 209 height 41
